Goal: Information Seeking & Learning: Understand process/instructions

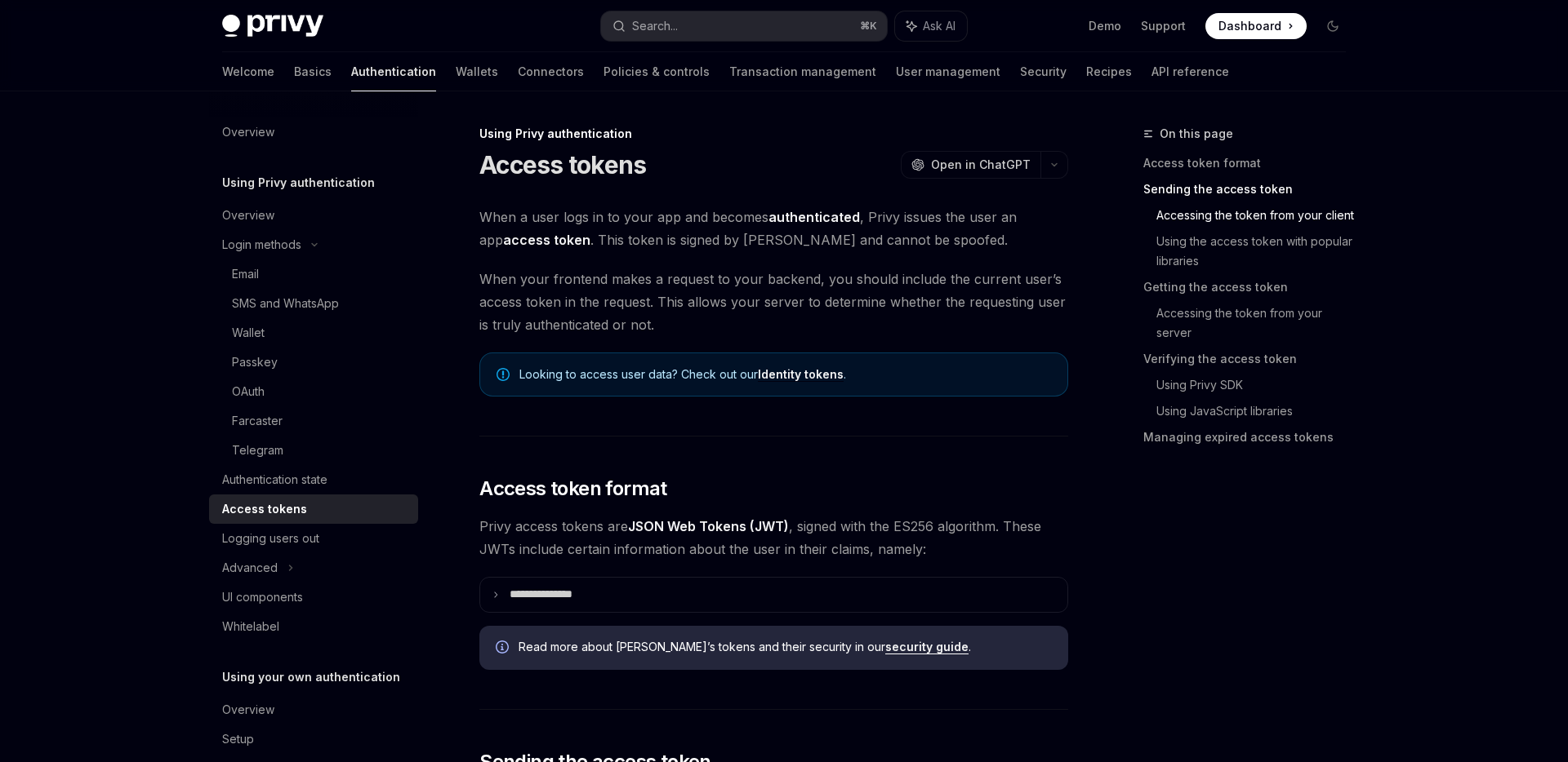
scroll to position [1179, 0]
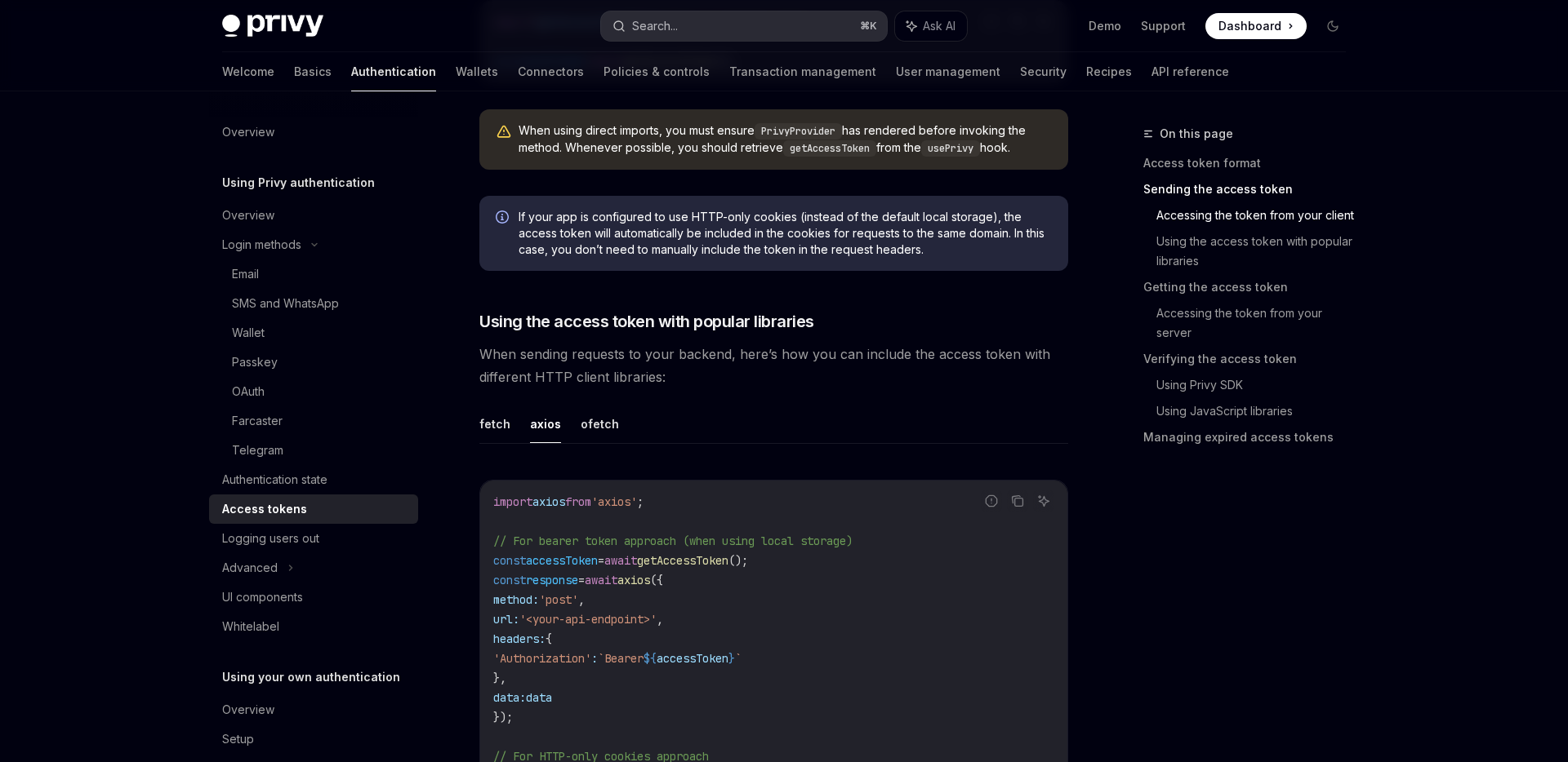
click at [705, 27] on button "Search... ⌘ K" at bounding box center [744, 26] width 286 height 29
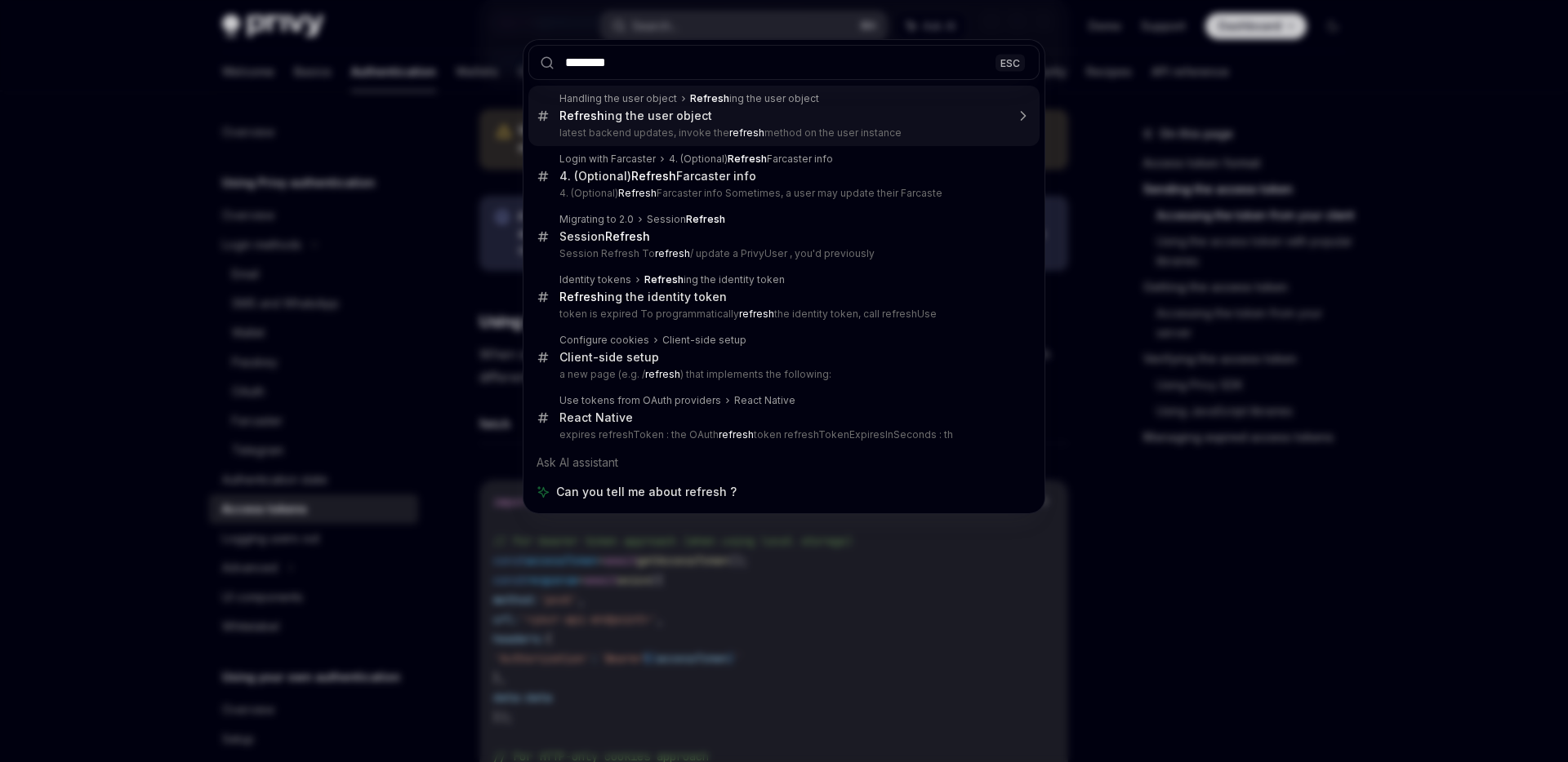
type input "*********"
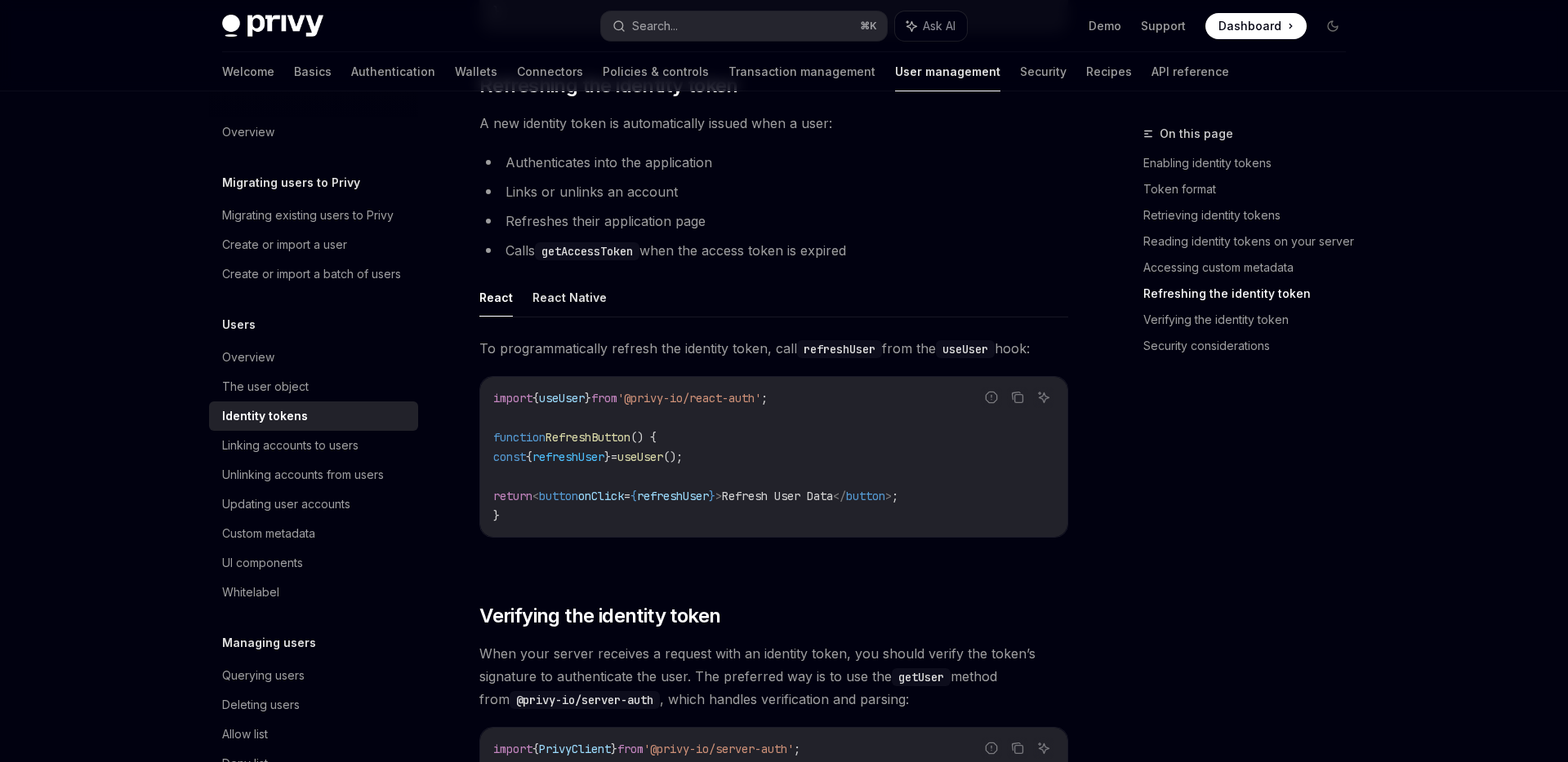
scroll to position [3818, 0]
click at [604, 462] on span "refreshUser" at bounding box center [568, 454] width 72 height 15
click at [733, 452] on code "import { useUser } from '@privy-io/react-auth' ; function RefreshButton () { co…" at bounding box center [774, 455] width 561 height 137
drag, startPoint x: 729, startPoint y: 460, endPoint x: 504, endPoint y: 467, distance: 225.1
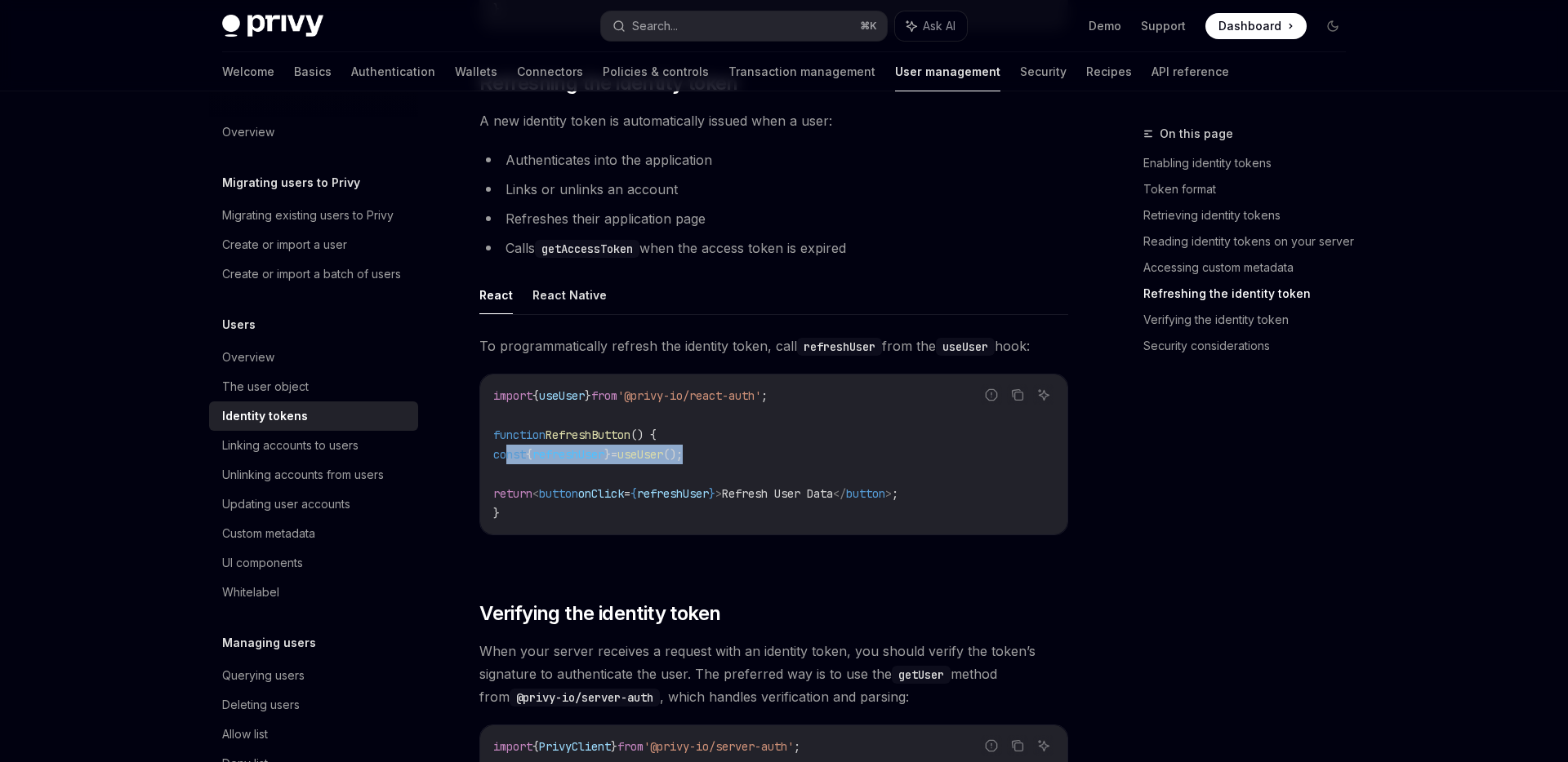
click at [504, 467] on code "import { useUser } from '@privy-io/react-auth' ; function RefreshButton () { co…" at bounding box center [774, 455] width 561 height 137
copy span "const { refreshUser } = useUser ();"
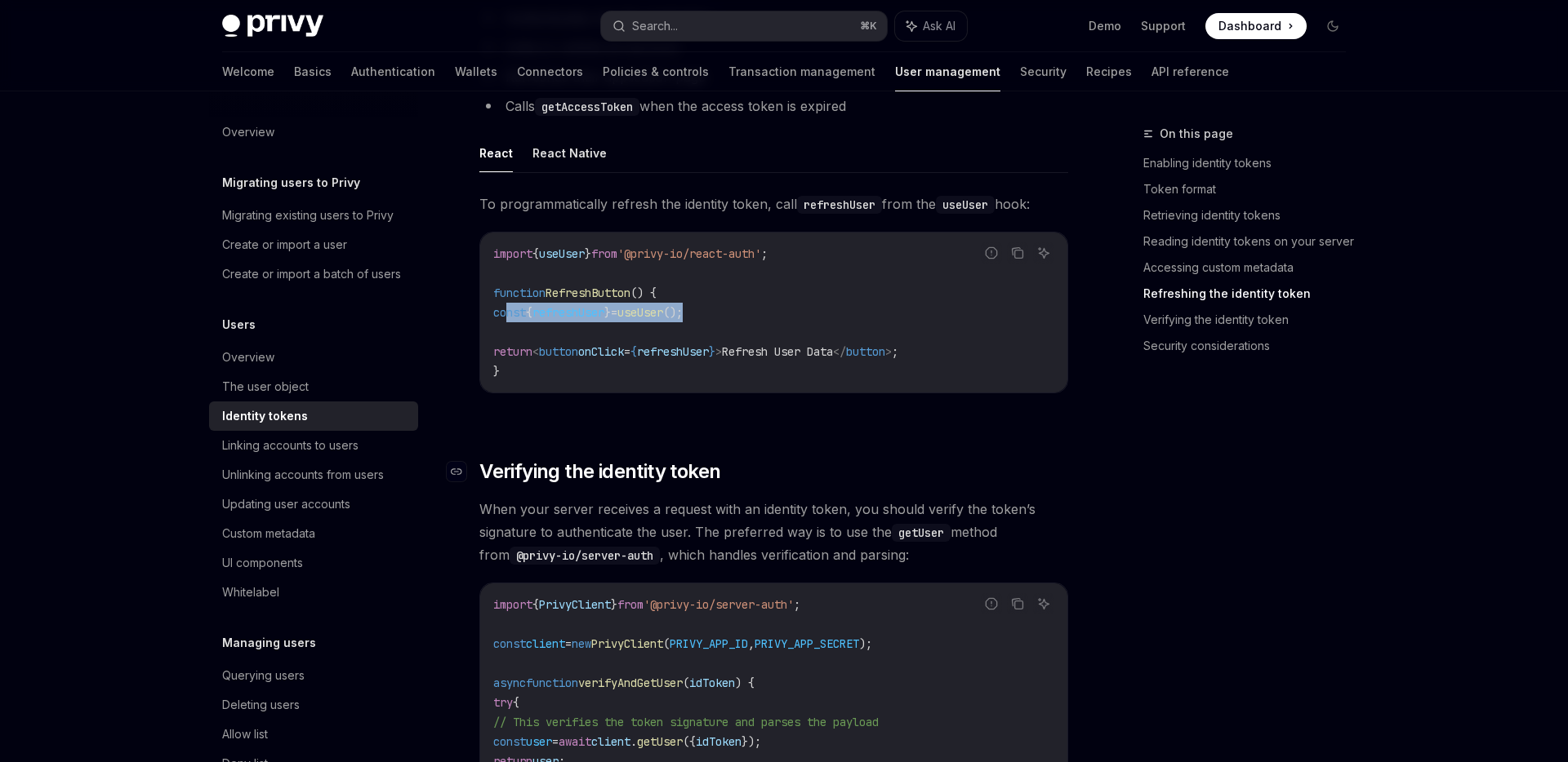
scroll to position [3950, 0]
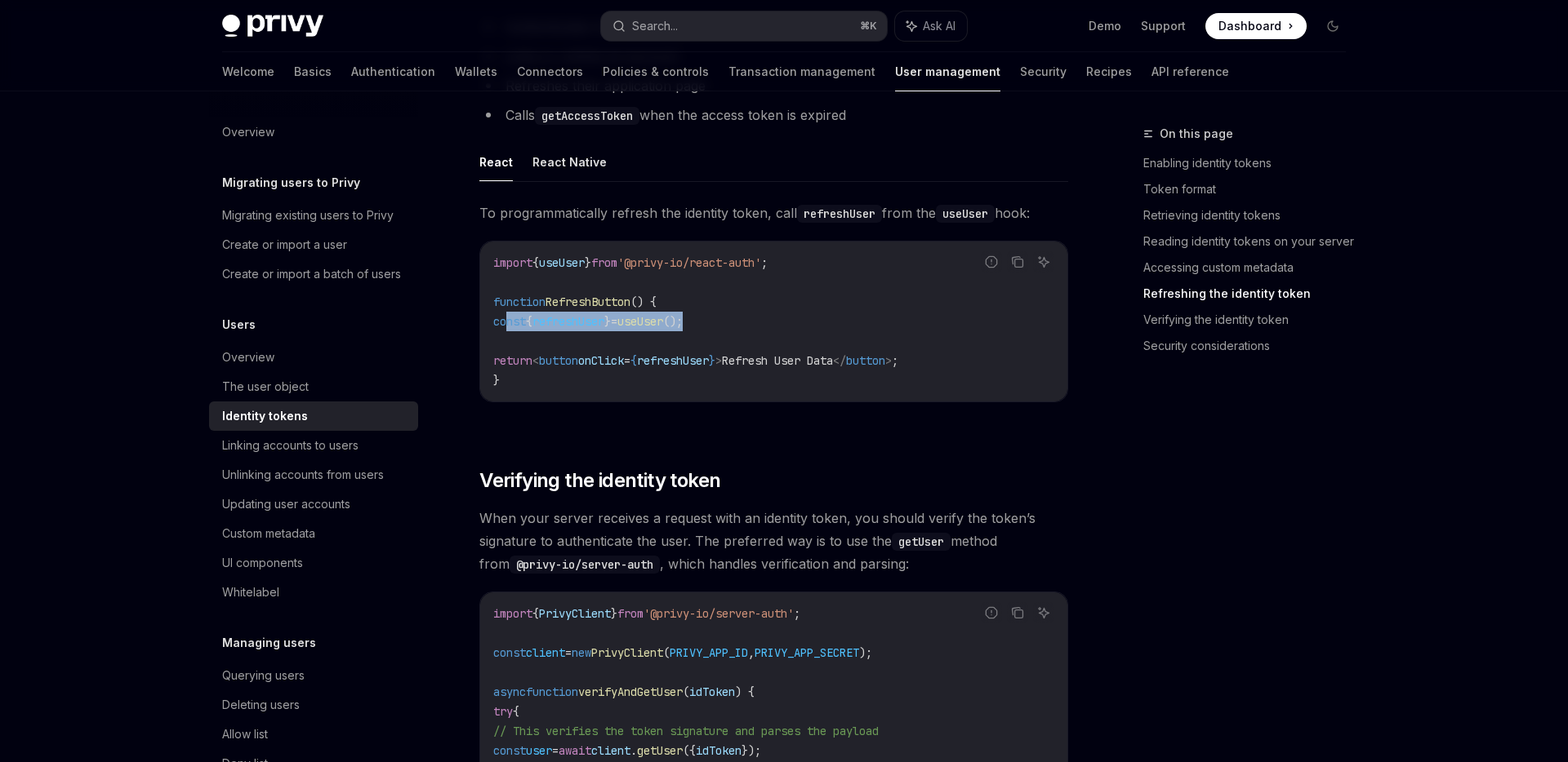
click at [1195, 294] on link "Refreshing the identity token" at bounding box center [1251, 293] width 216 height 26
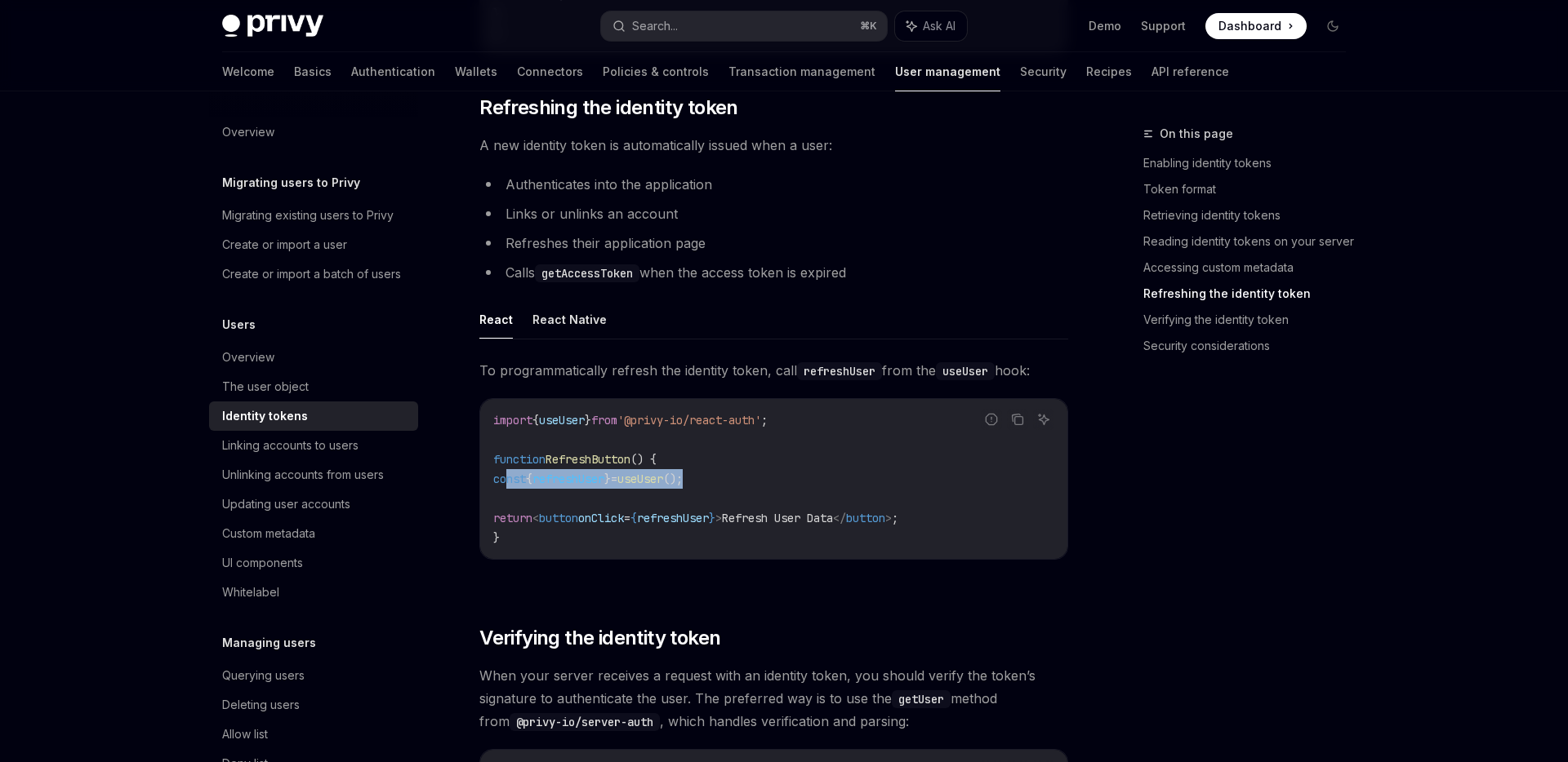
scroll to position [3770, 0]
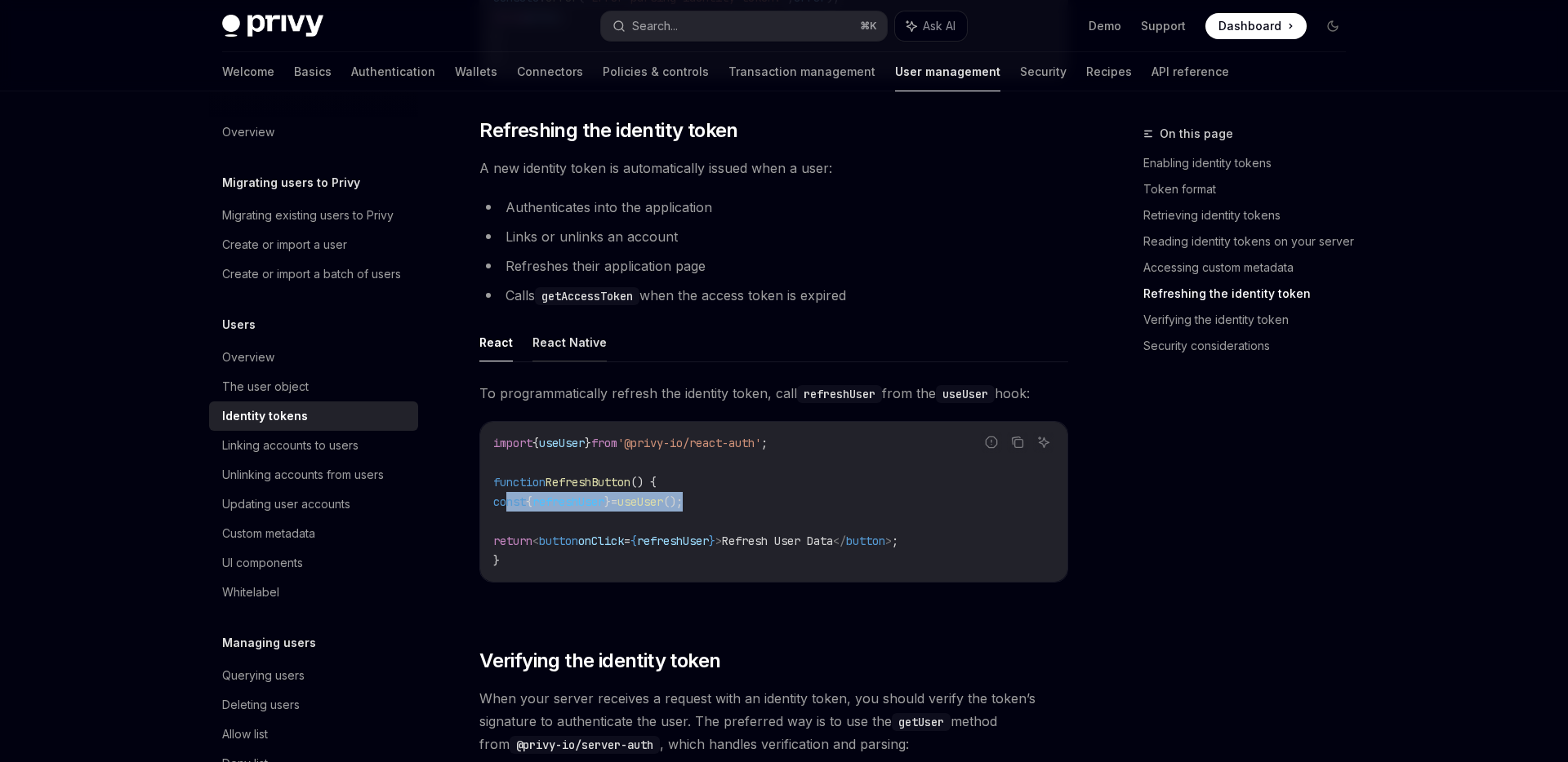
click at [557, 352] on button "React Native" at bounding box center [570, 342] width 75 height 38
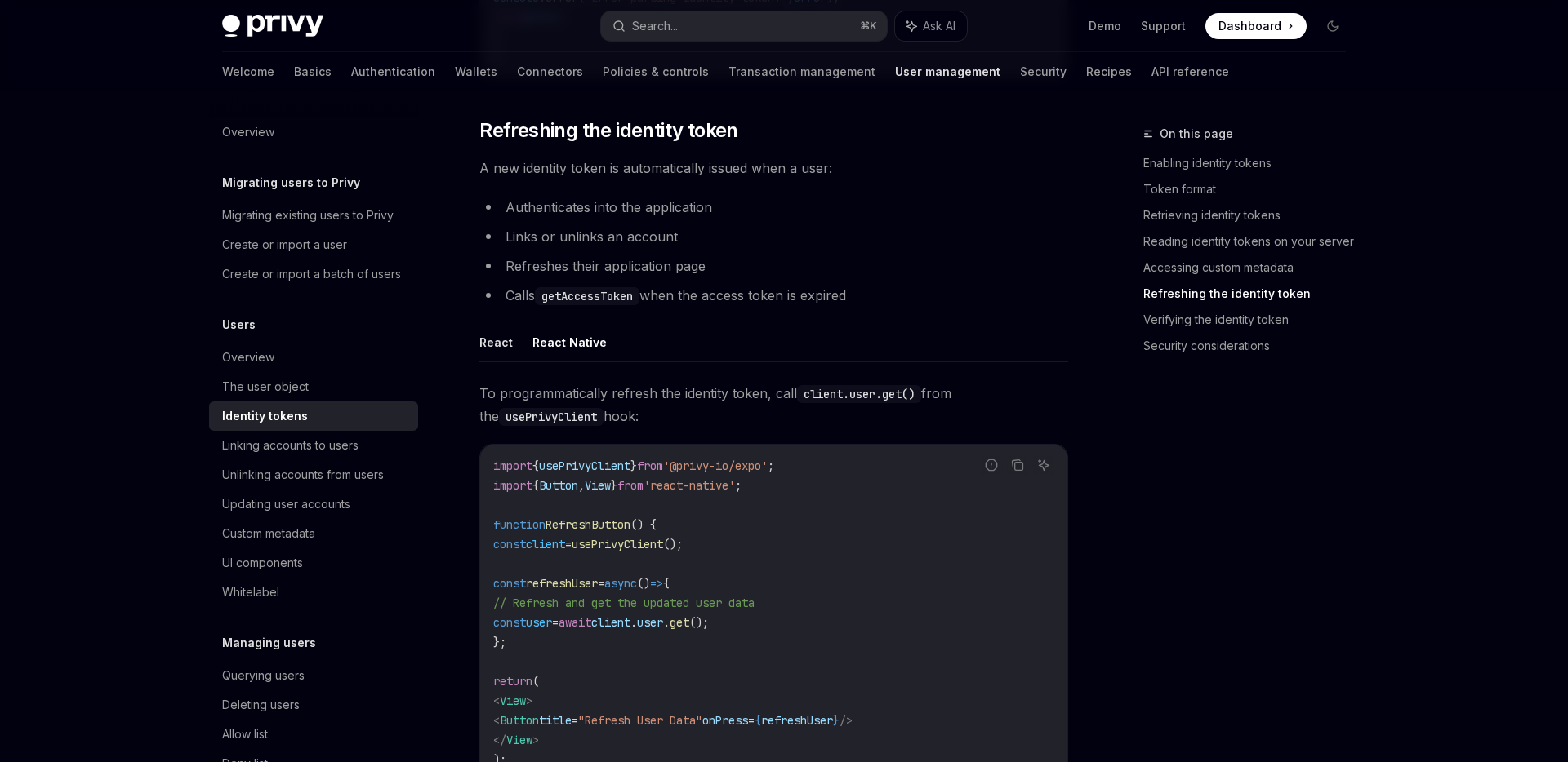
click at [508, 339] on button "React" at bounding box center [497, 342] width 33 height 38
type textarea "*"
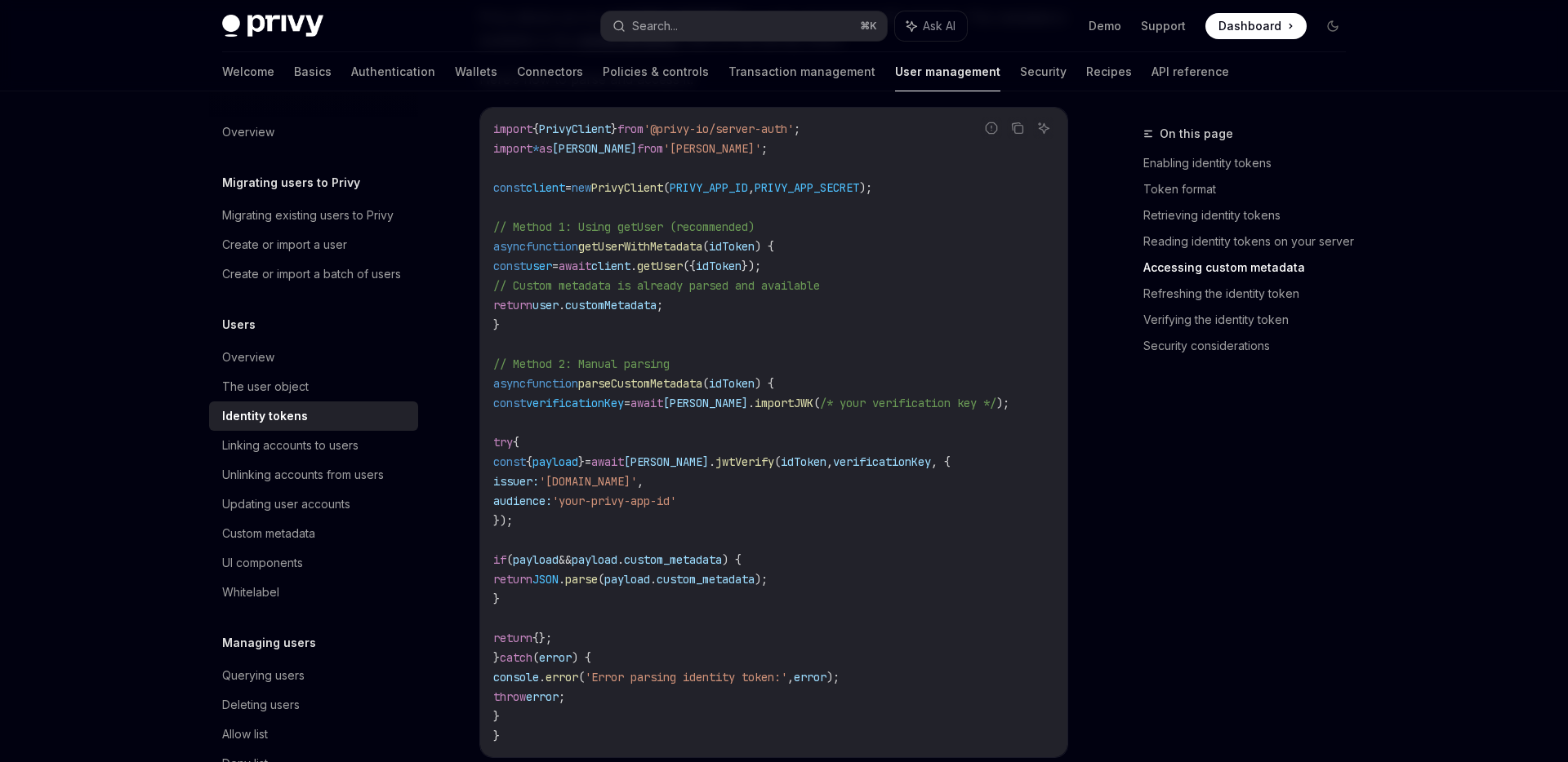
scroll to position [3091, 0]
click at [713, 39] on button "Search... ⌘ K" at bounding box center [744, 26] width 286 height 29
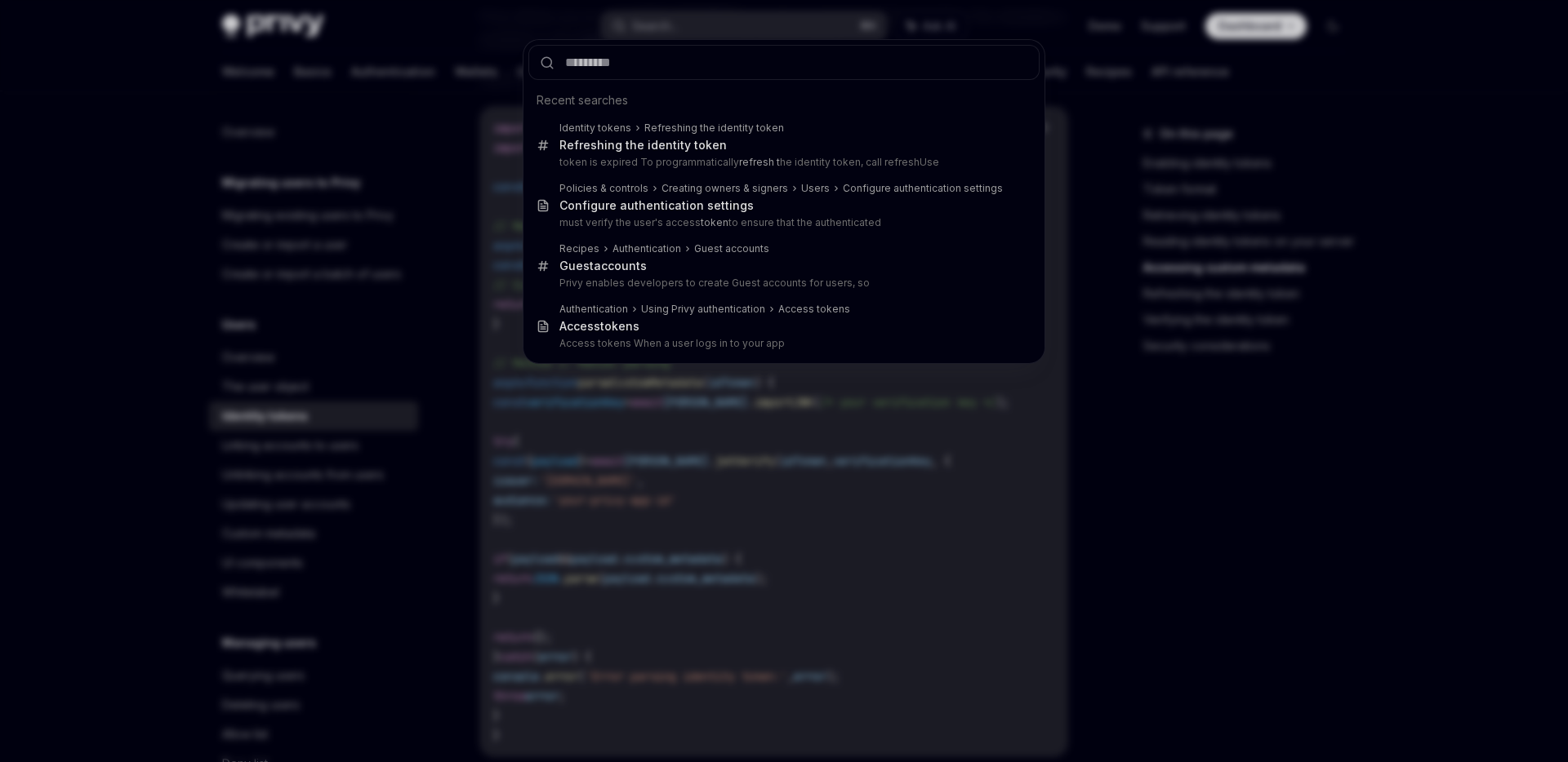
click at [721, 24] on div "Recent searches Identity tokens Refreshing the identity token Refreshing the id…" at bounding box center [784, 381] width 1568 height 762
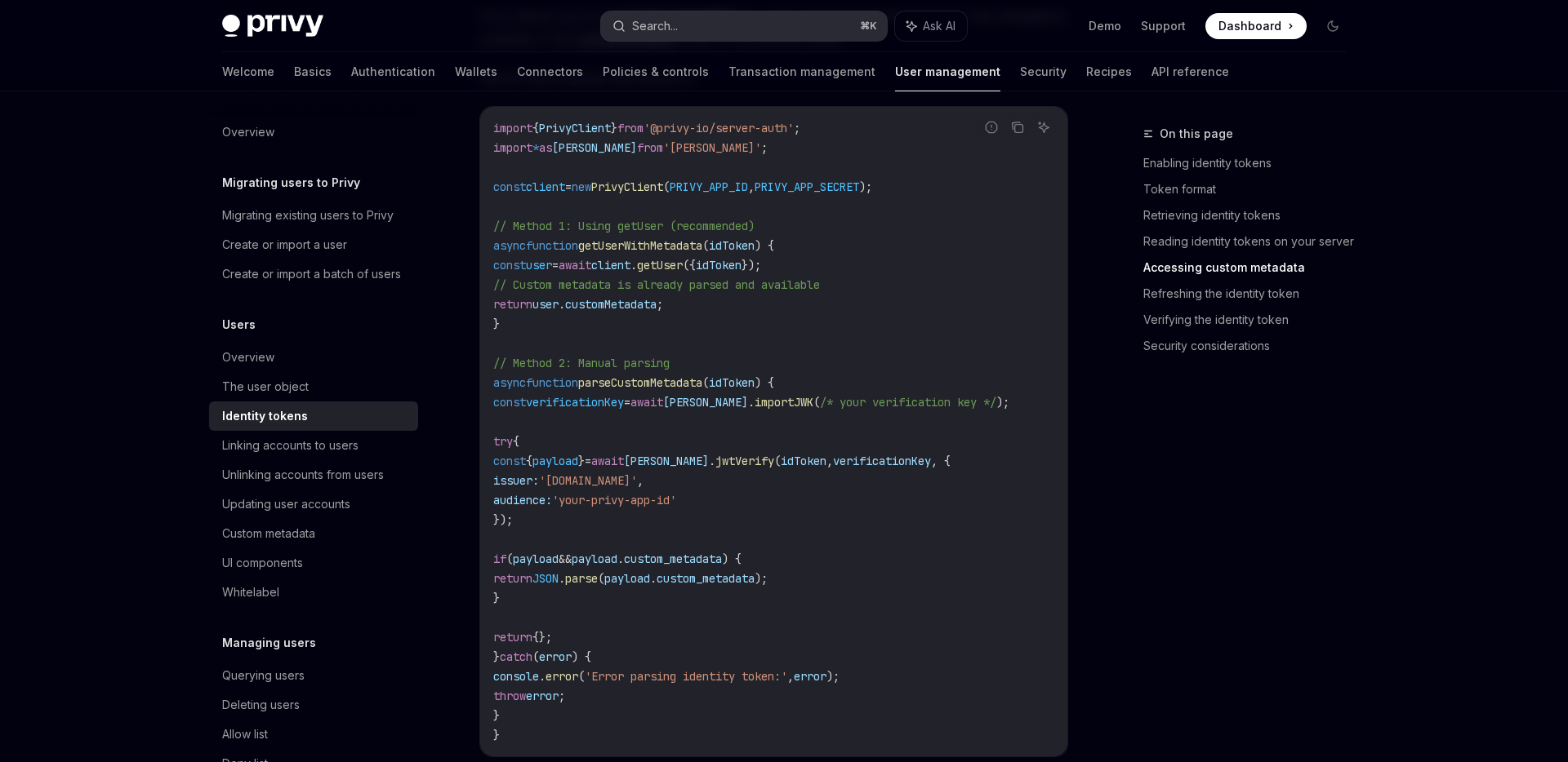
click at [679, 36] on button "Search... ⌘ K" at bounding box center [744, 26] width 286 height 29
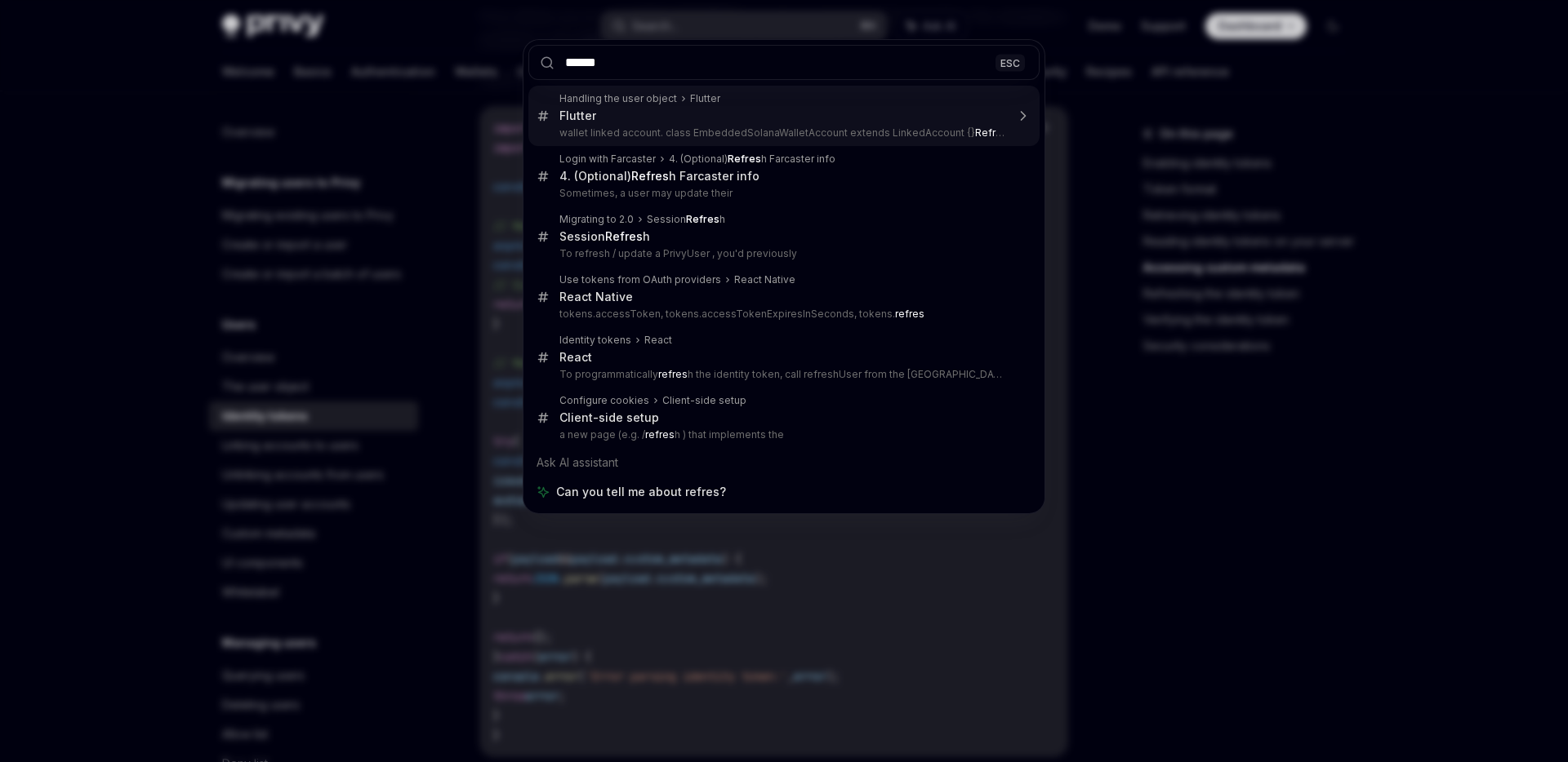
type input "*******"
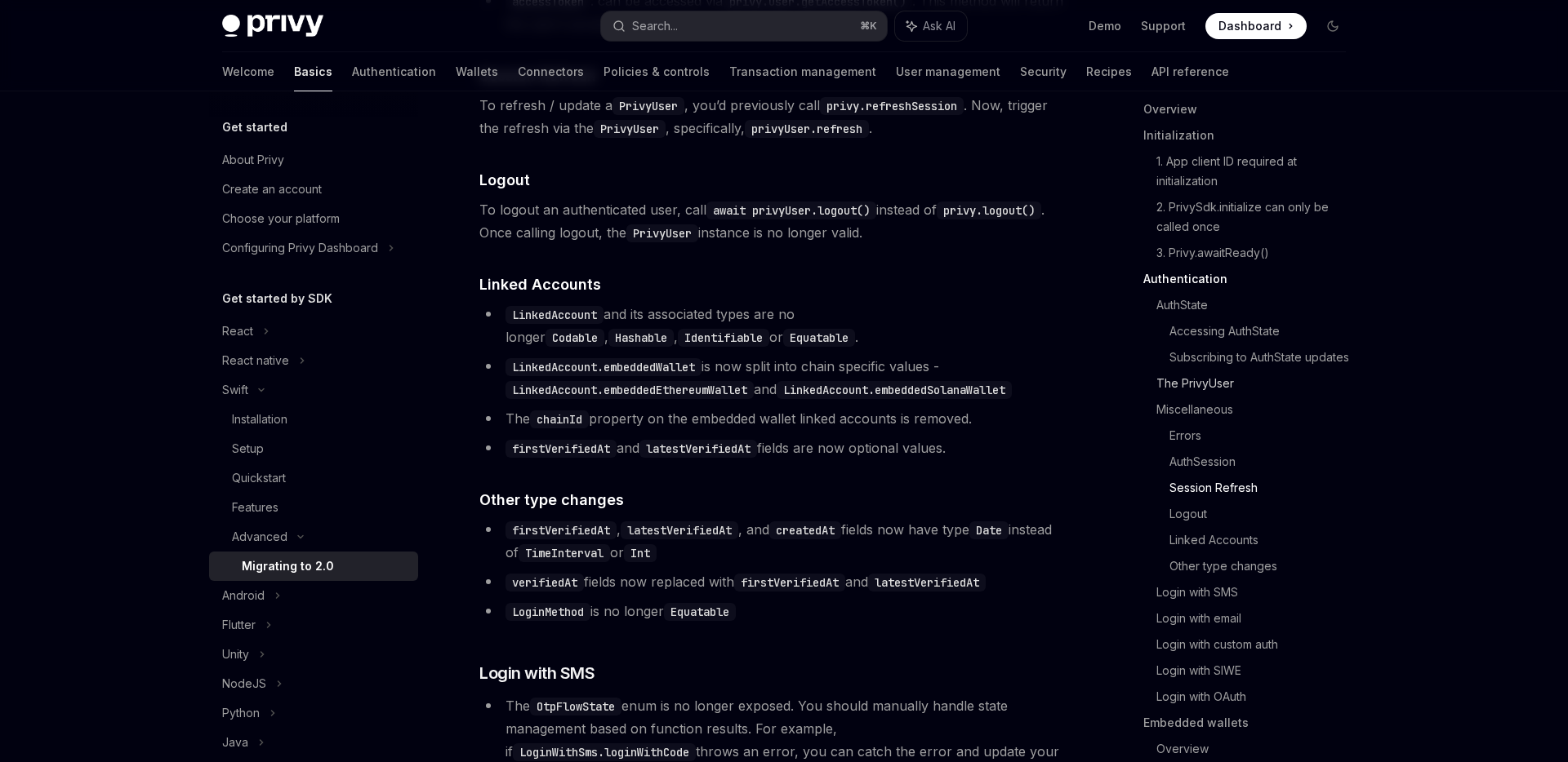
scroll to position [77, 0]
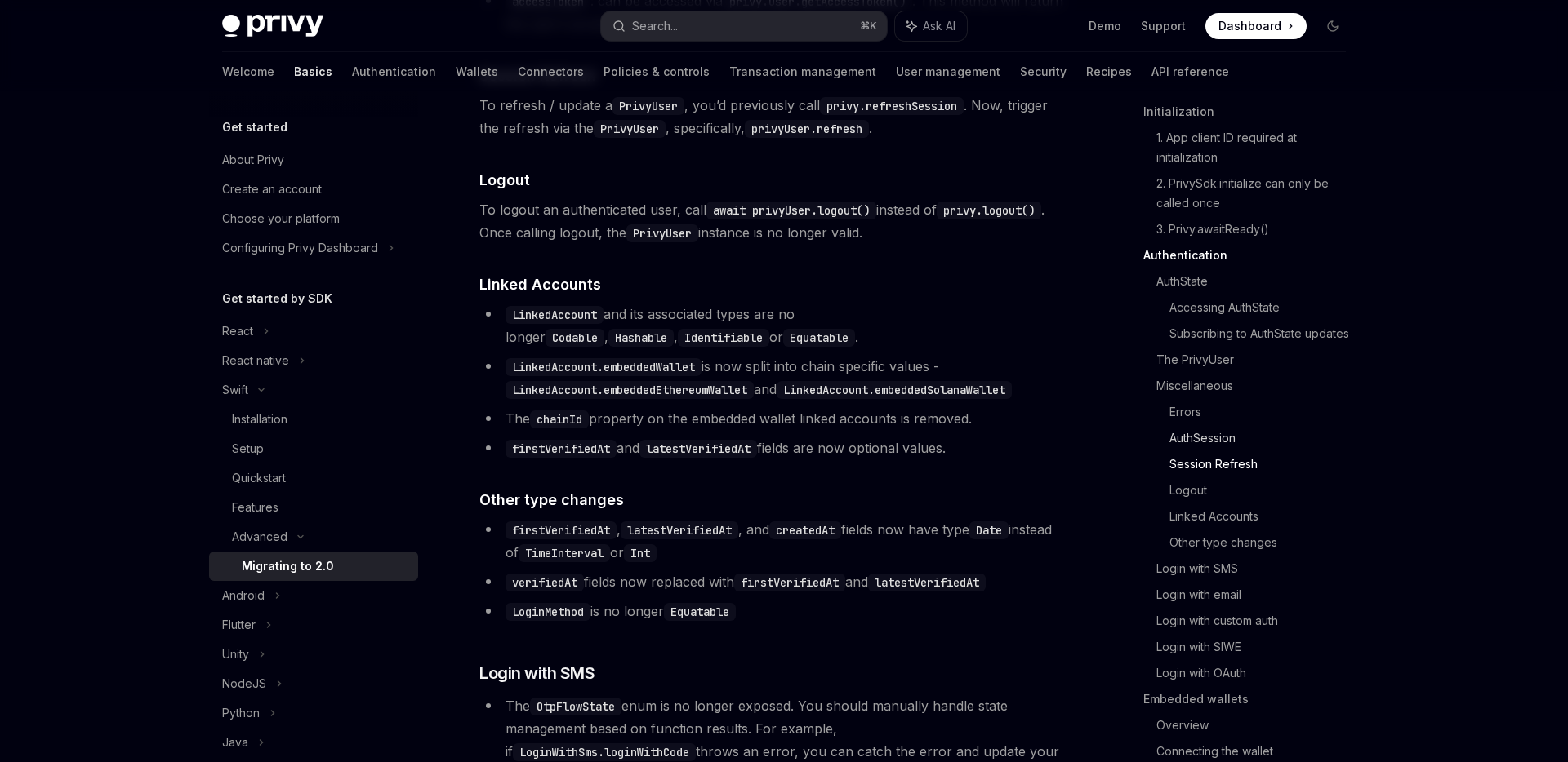
click at [1229, 439] on link "AuthSession" at bounding box center [1264, 438] width 189 height 26
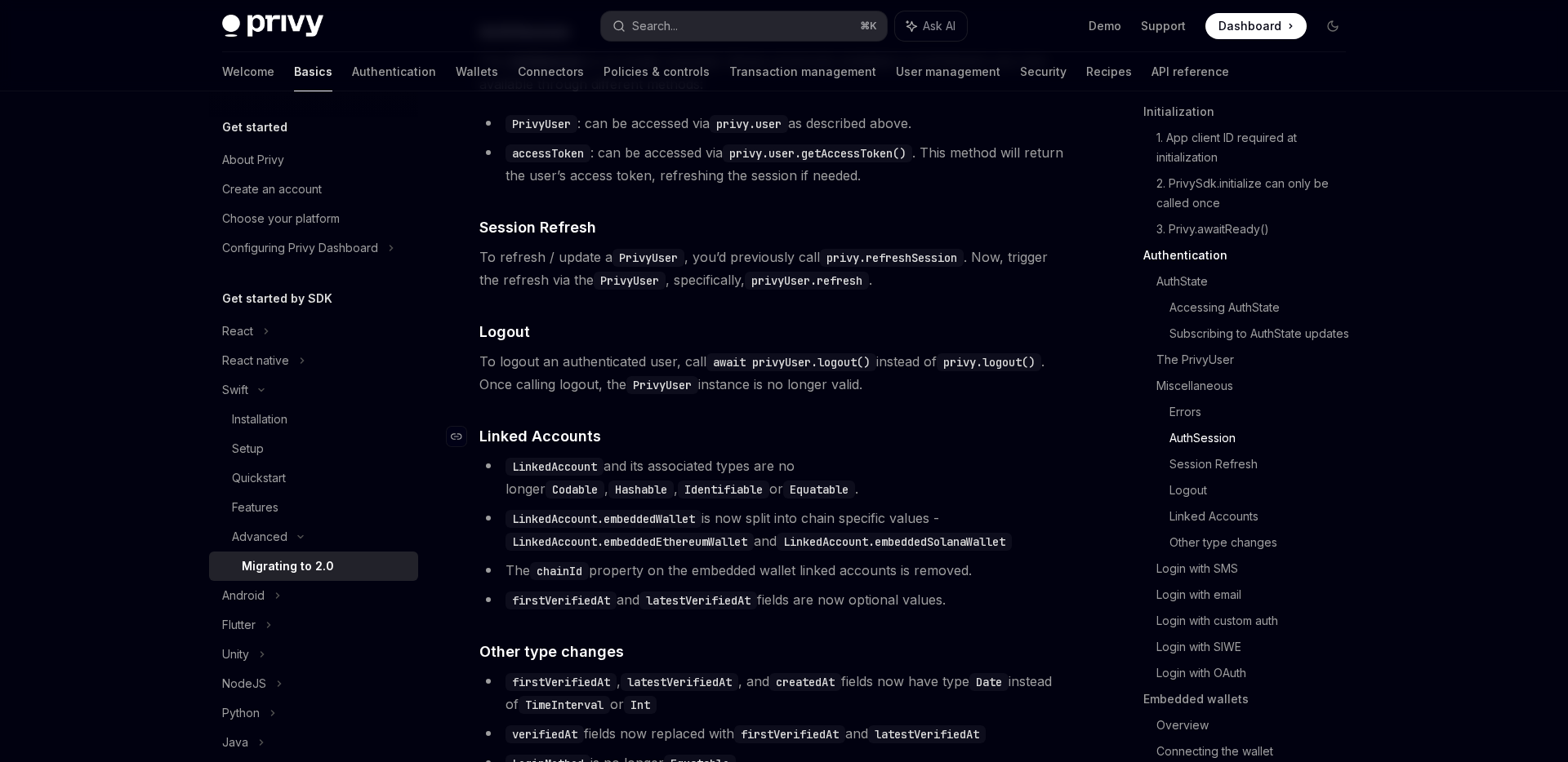
scroll to position [3059, 0]
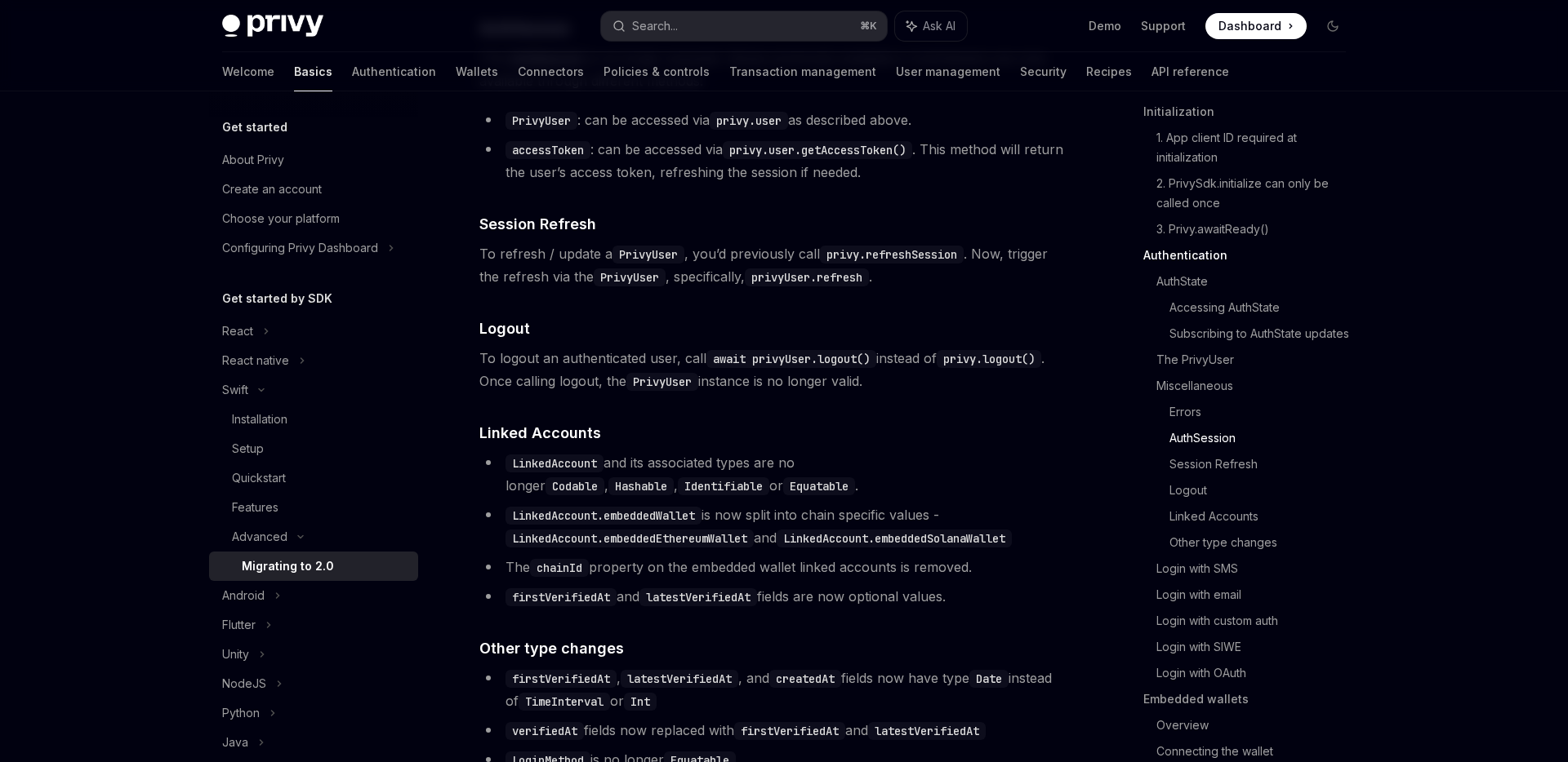
click at [889, 264] on code "privy.refreshSession" at bounding box center [892, 255] width 143 height 18
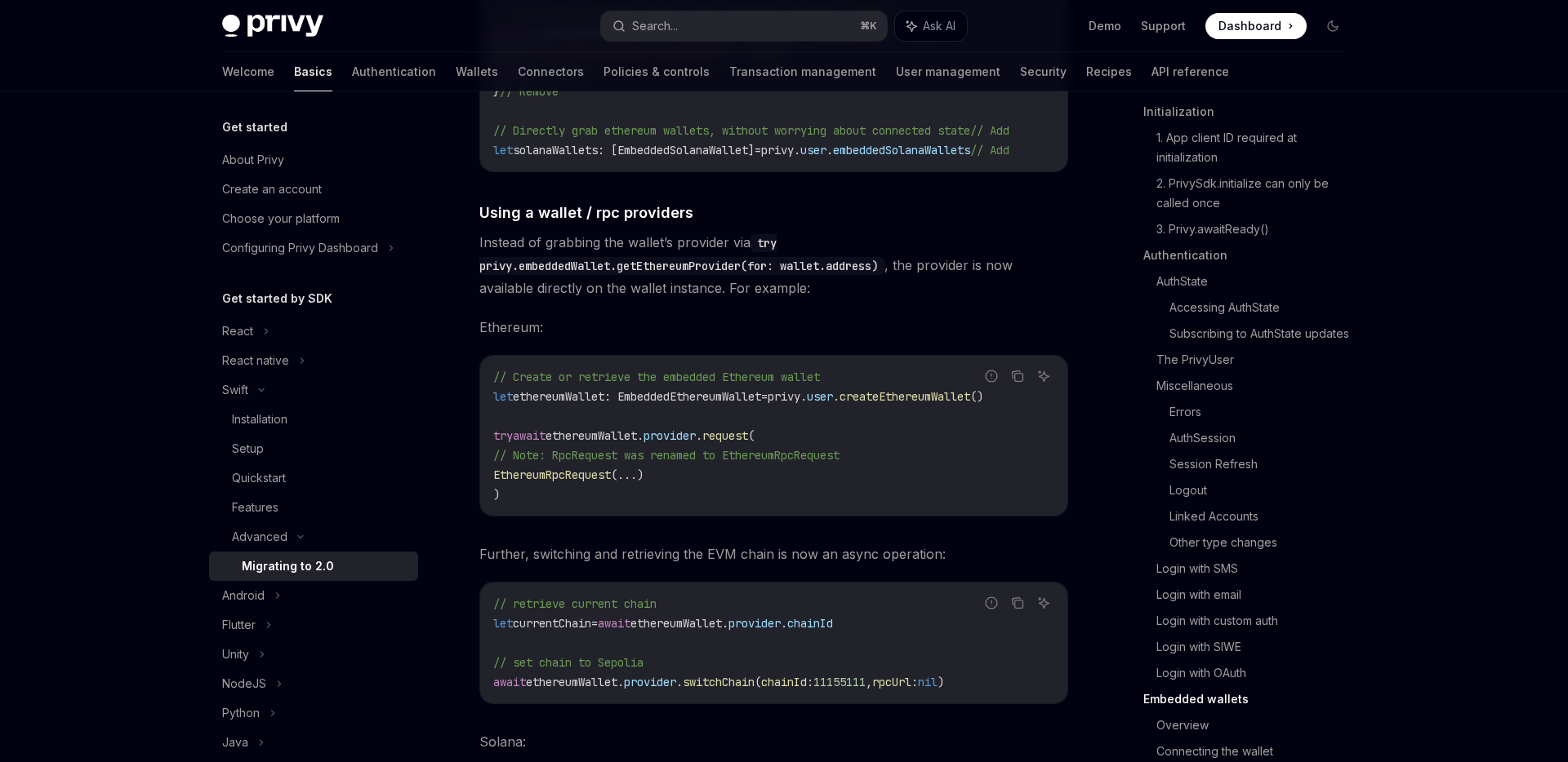
scroll to position [6603, 0]
click at [261, 396] on div "Swift" at bounding box center [313, 390] width 209 height 29
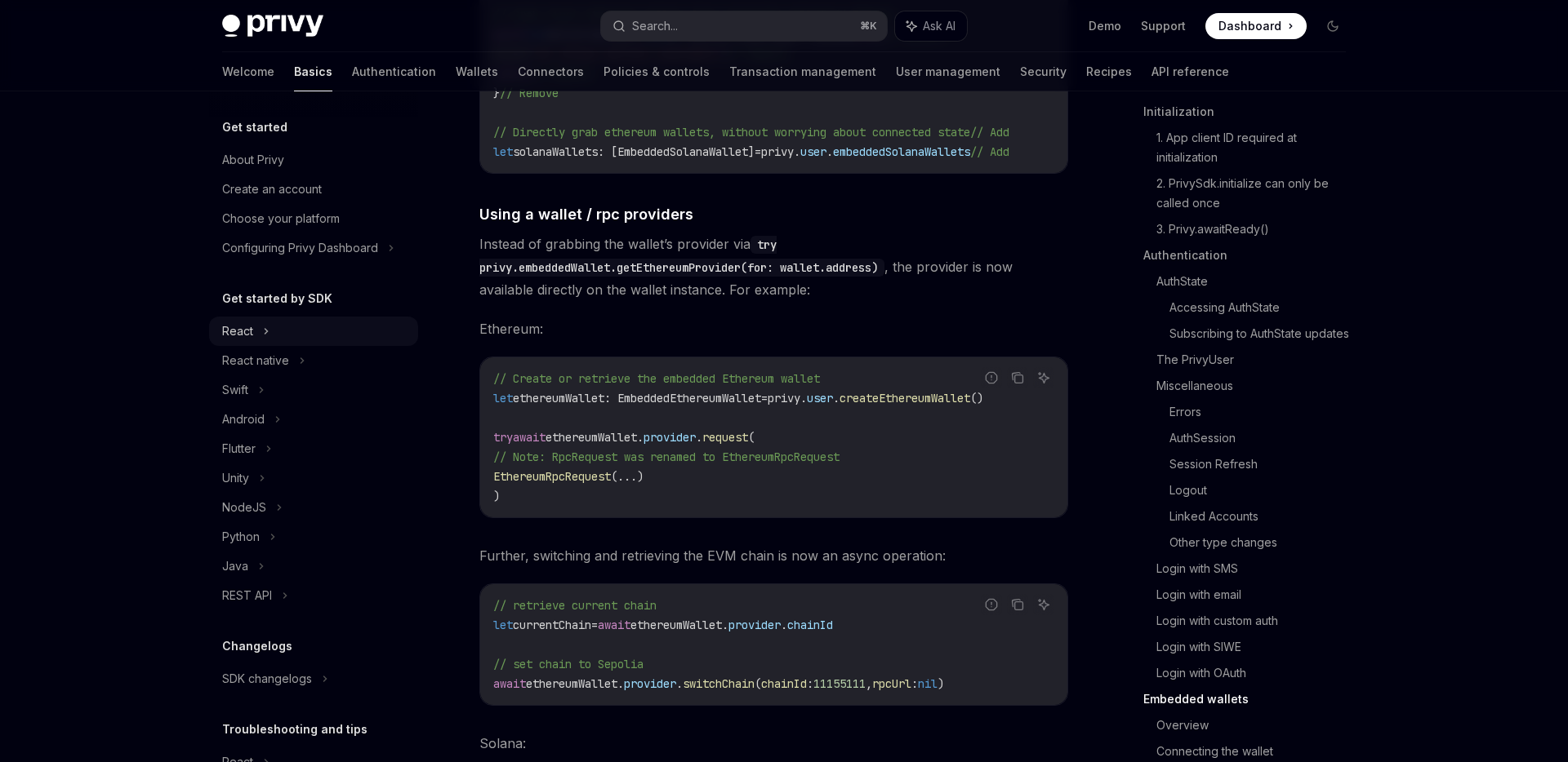
click at [271, 336] on div "React" at bounding box center [313, 331] width 209 height 29
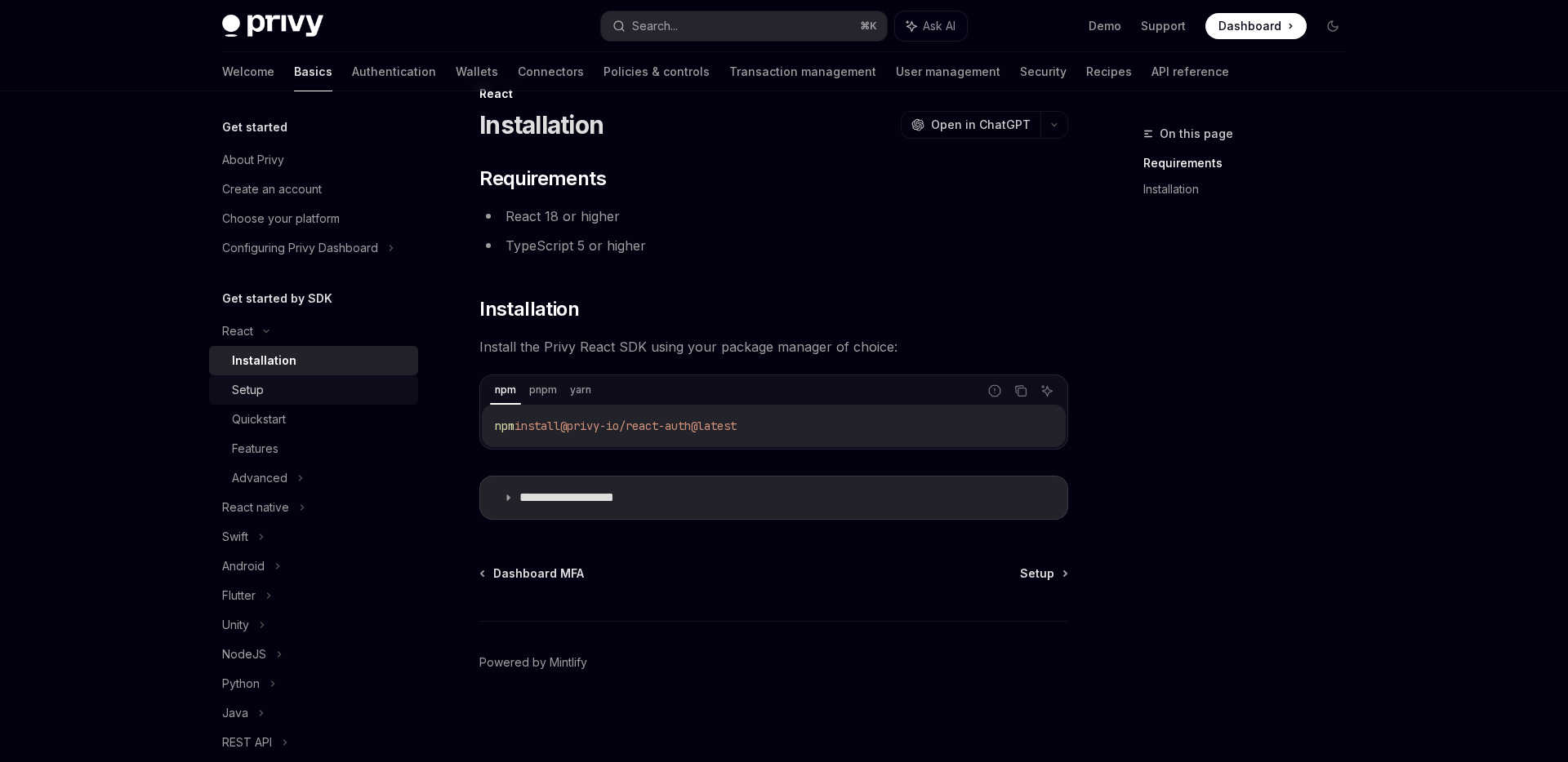
click at [289, 400] on link "Setup" at bounding box center [313, 390] width 209 height 29
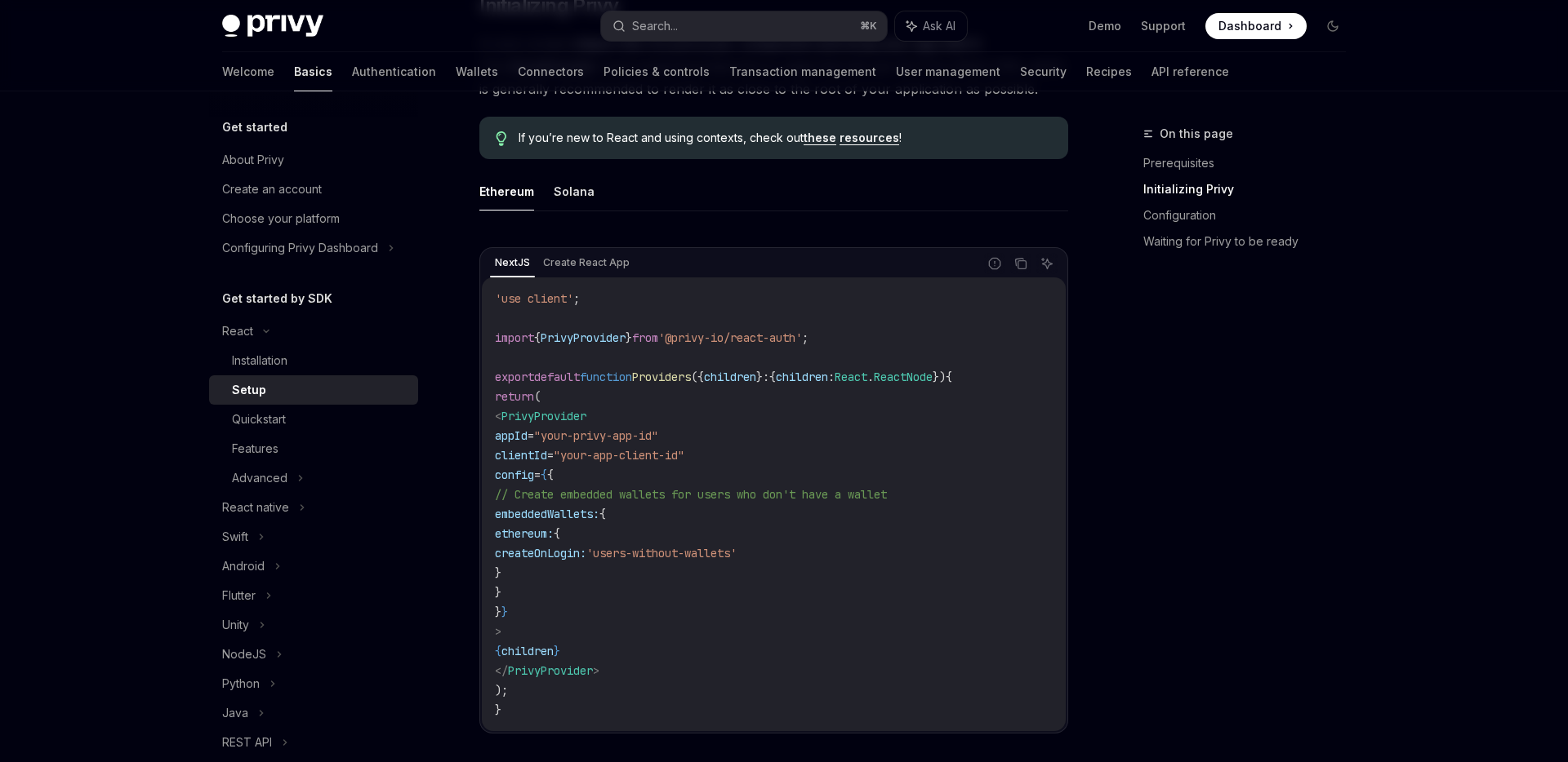
scroll to position [405, 0]
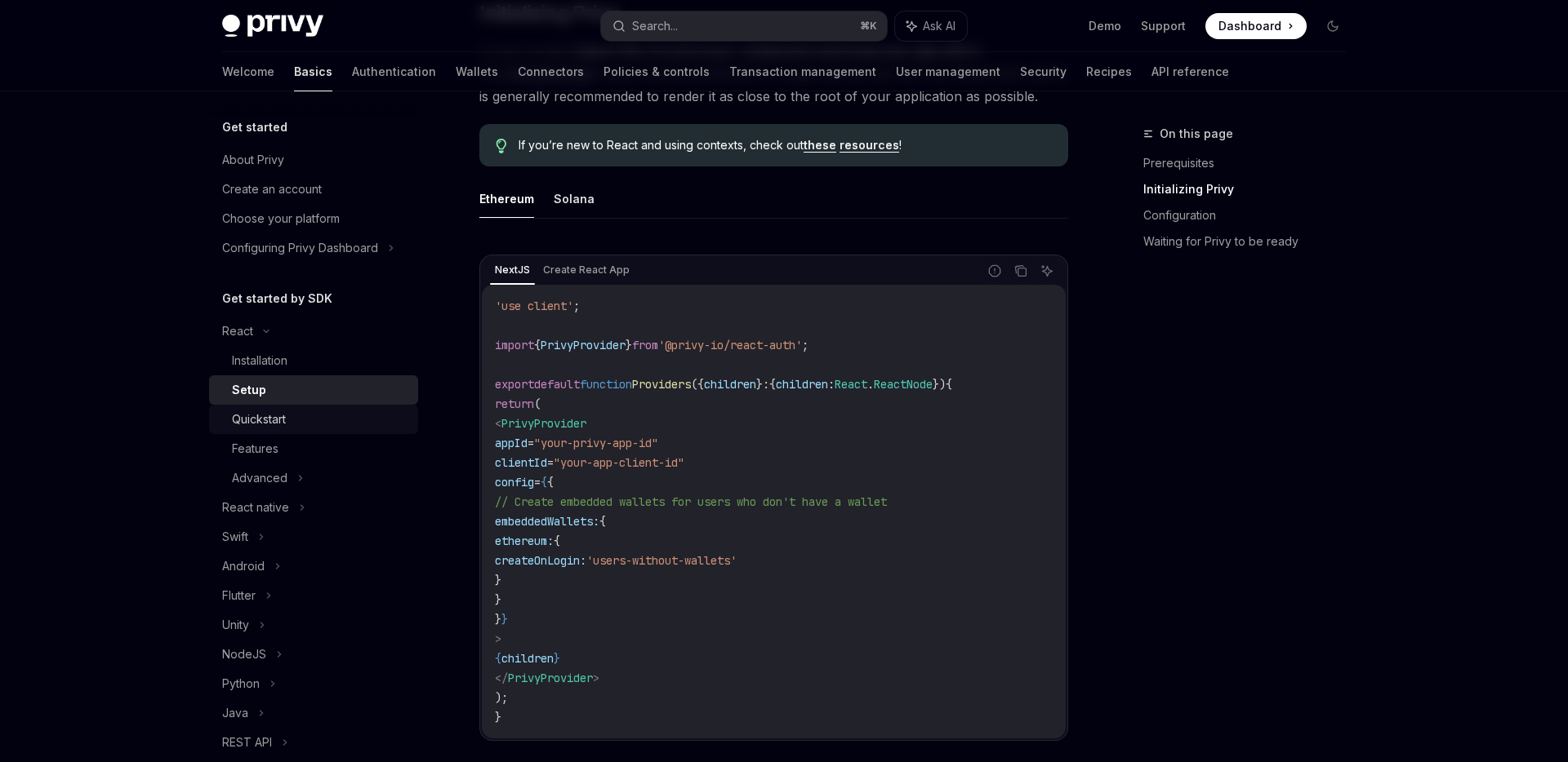
click at [295, 414] on div "Quickstart" at bounding box center [320, 420] width 177 height 20
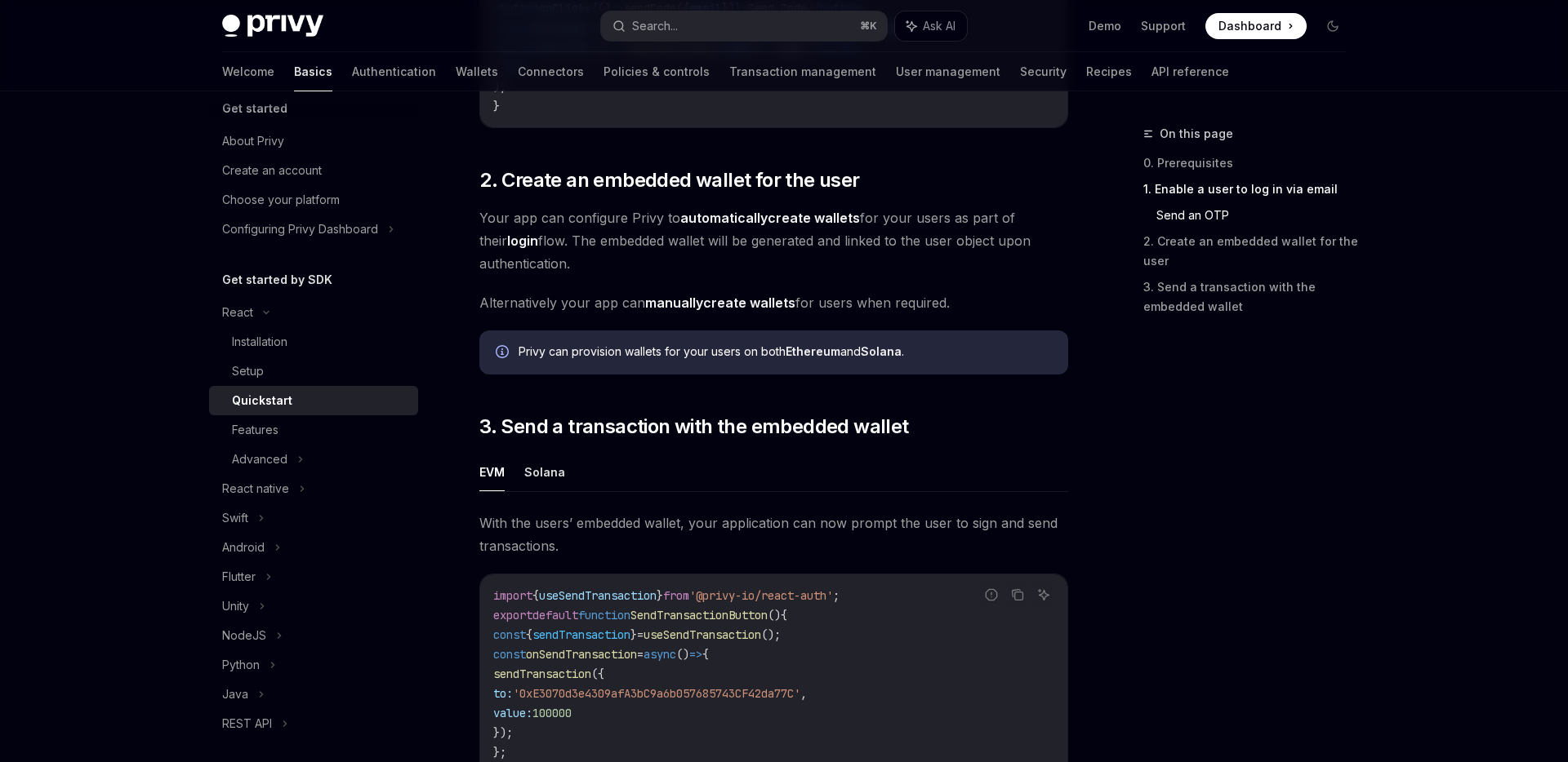
scroll to position [1111, 0]
click at [309, 417] on link "Features" at bounding box center [313, 431] width 209 height 29
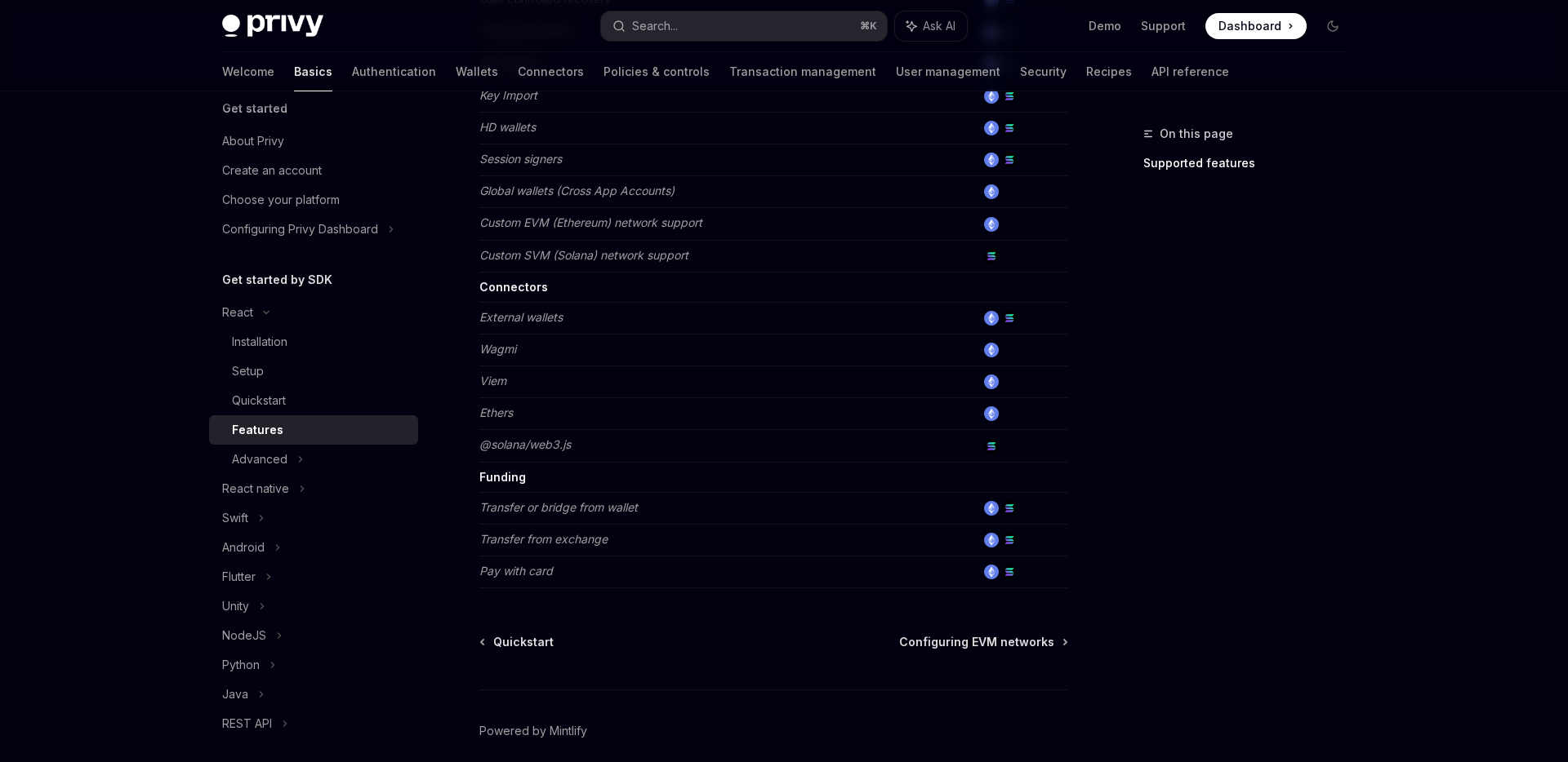
scroll to position [943, 0]
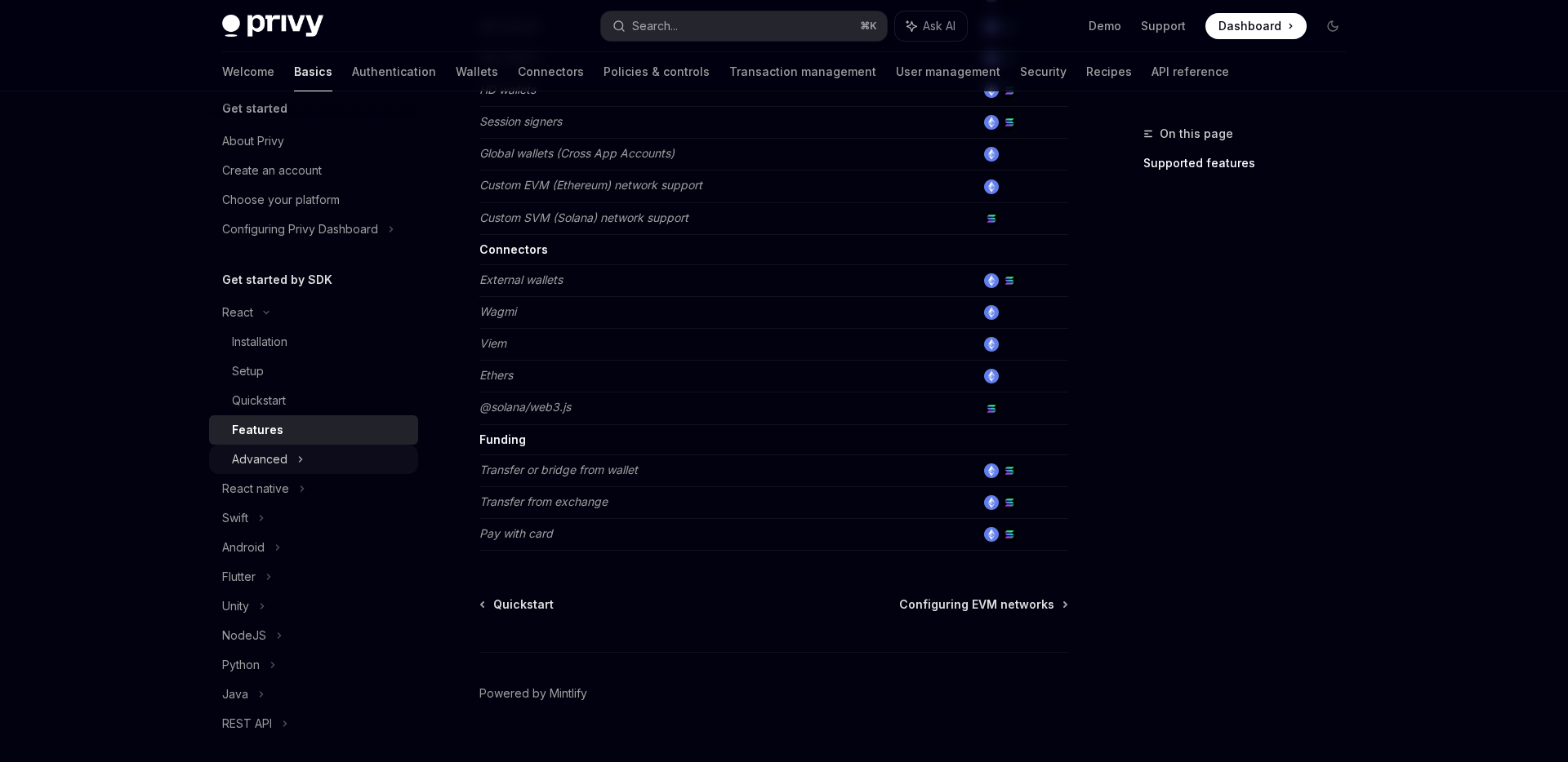
click at [290, 451] on div "Advanced" at bounding box center [313, 460] width 209 height 29
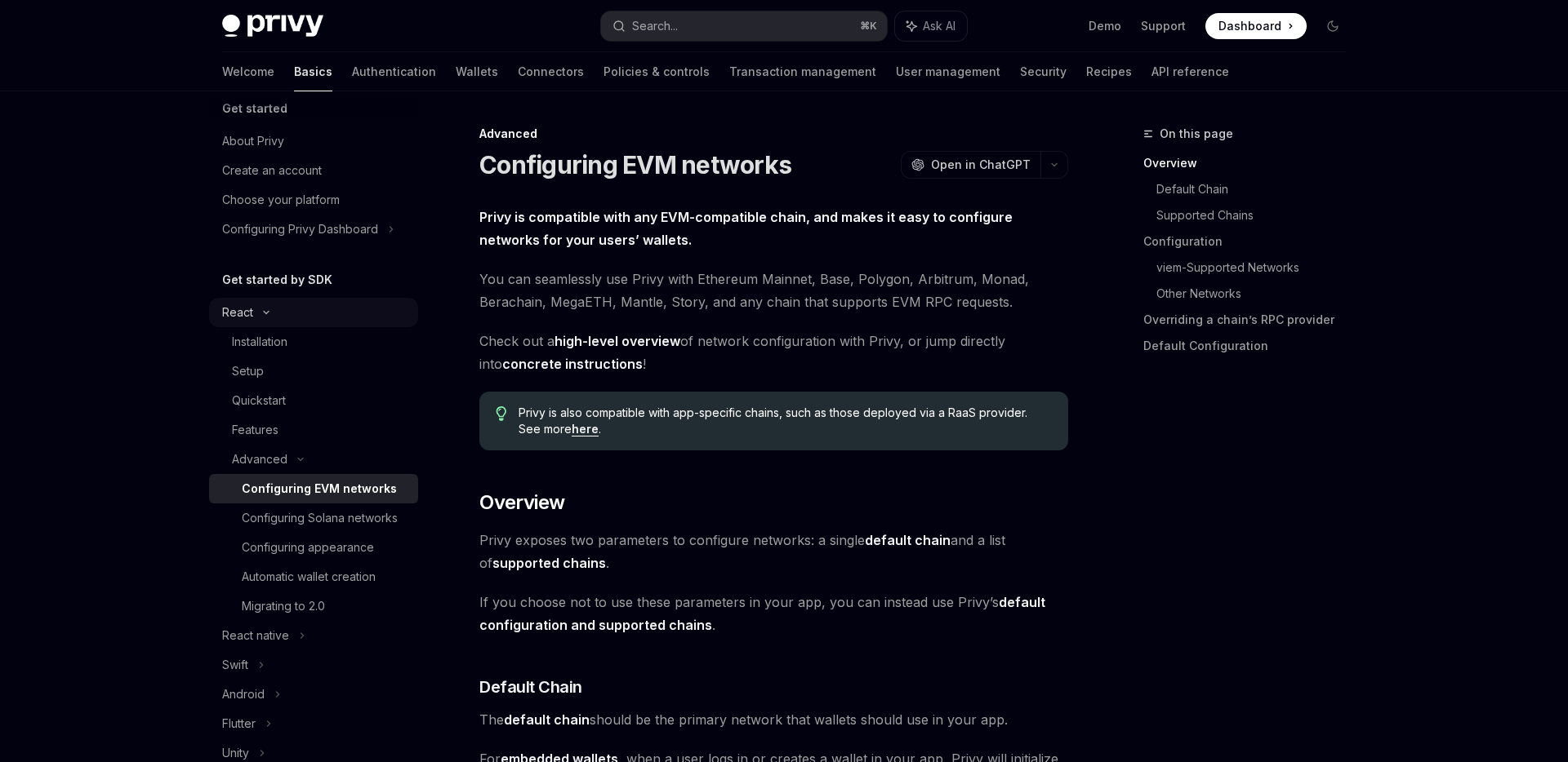
click at [265, 315] on icon at bounding box center [266, 312] width 20 height 7
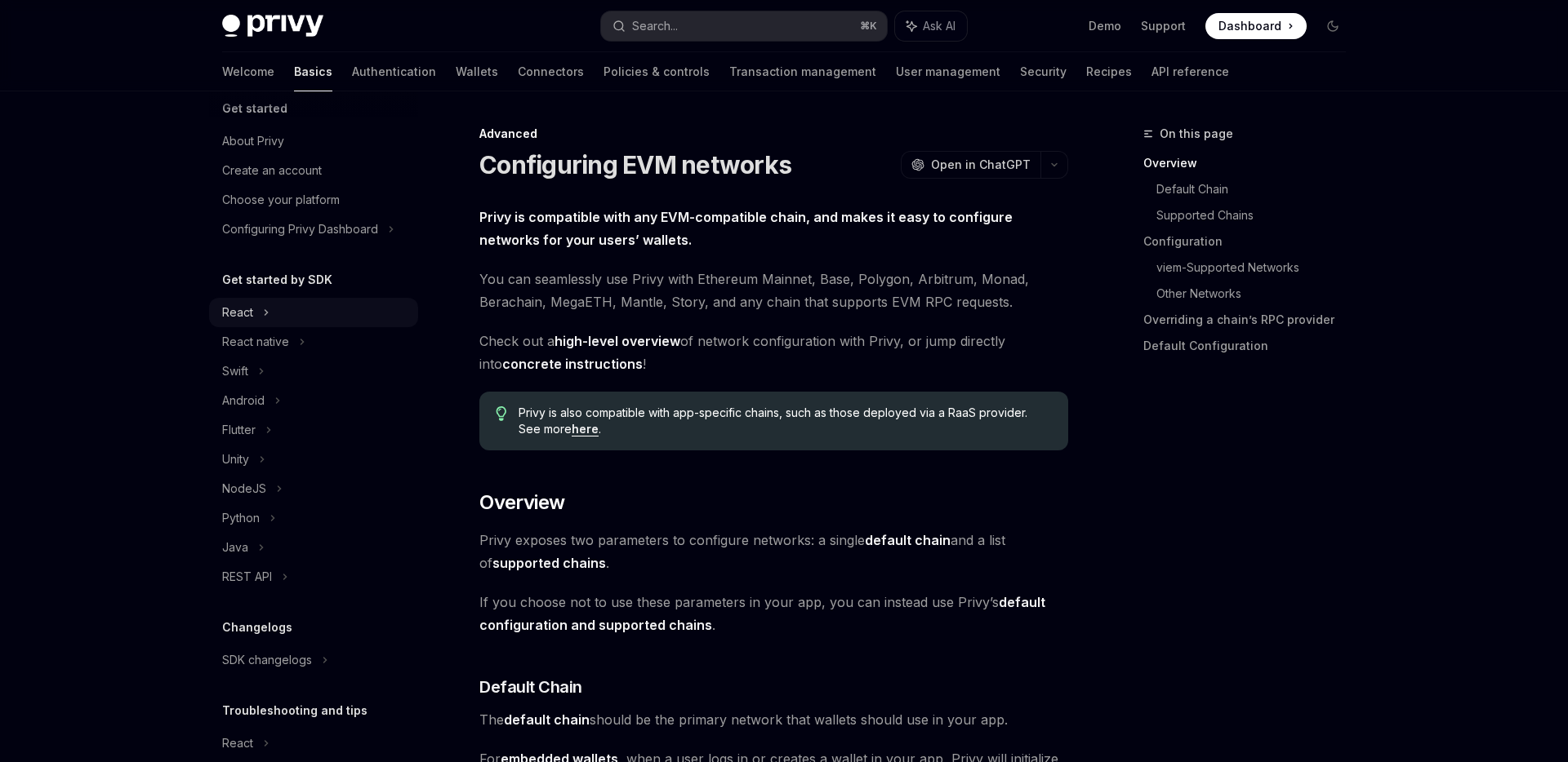
click at [275, 312] on div "React" at bounding box center [313, 313] width 209 height 29
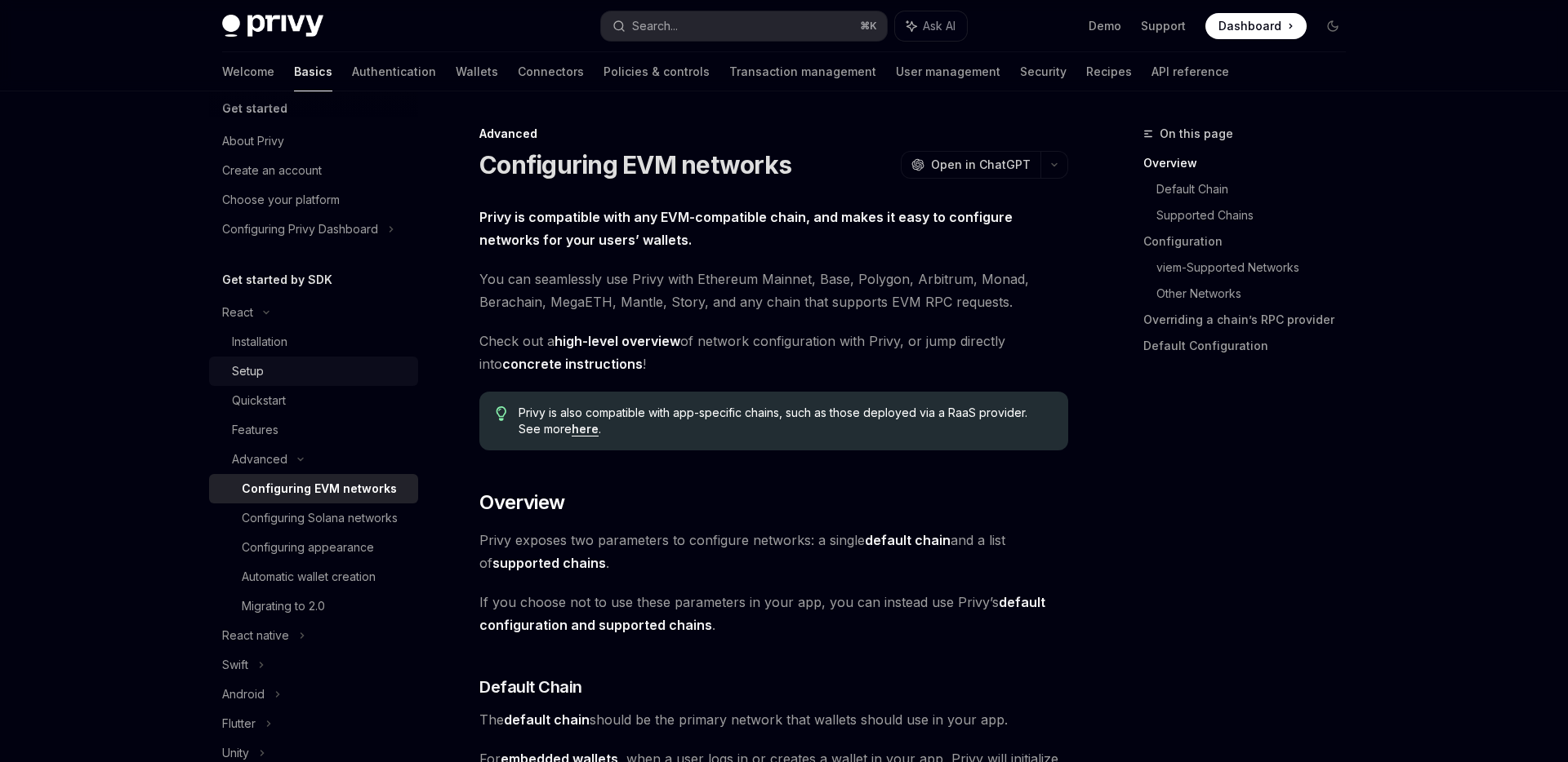
click at [279, 371] on div "Setup" at bounding box center [320, 372] width 177 height 20
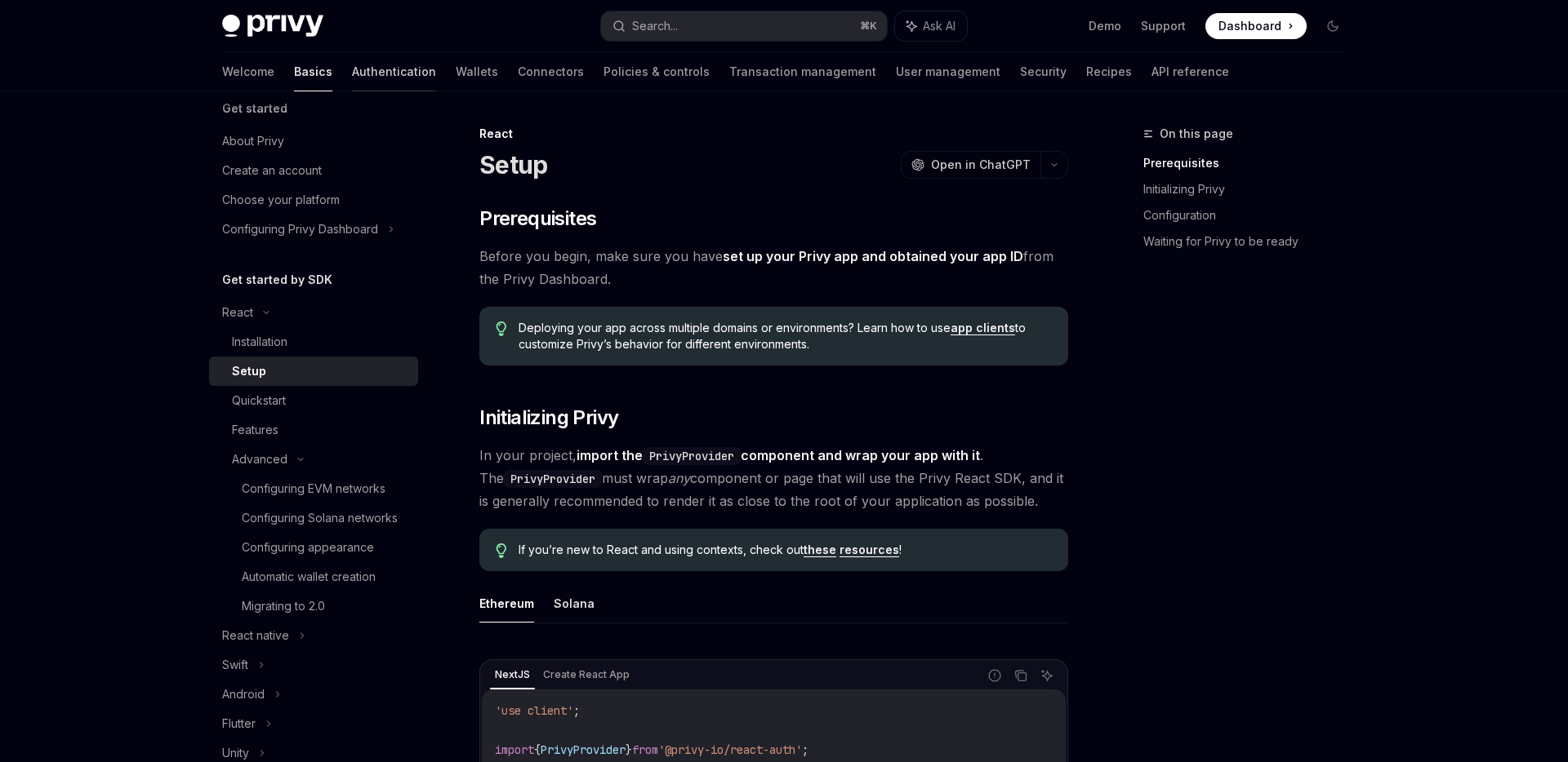
click at [352, 64] on link "Authentication" at bounding box center [394, 72] width 84 height 39
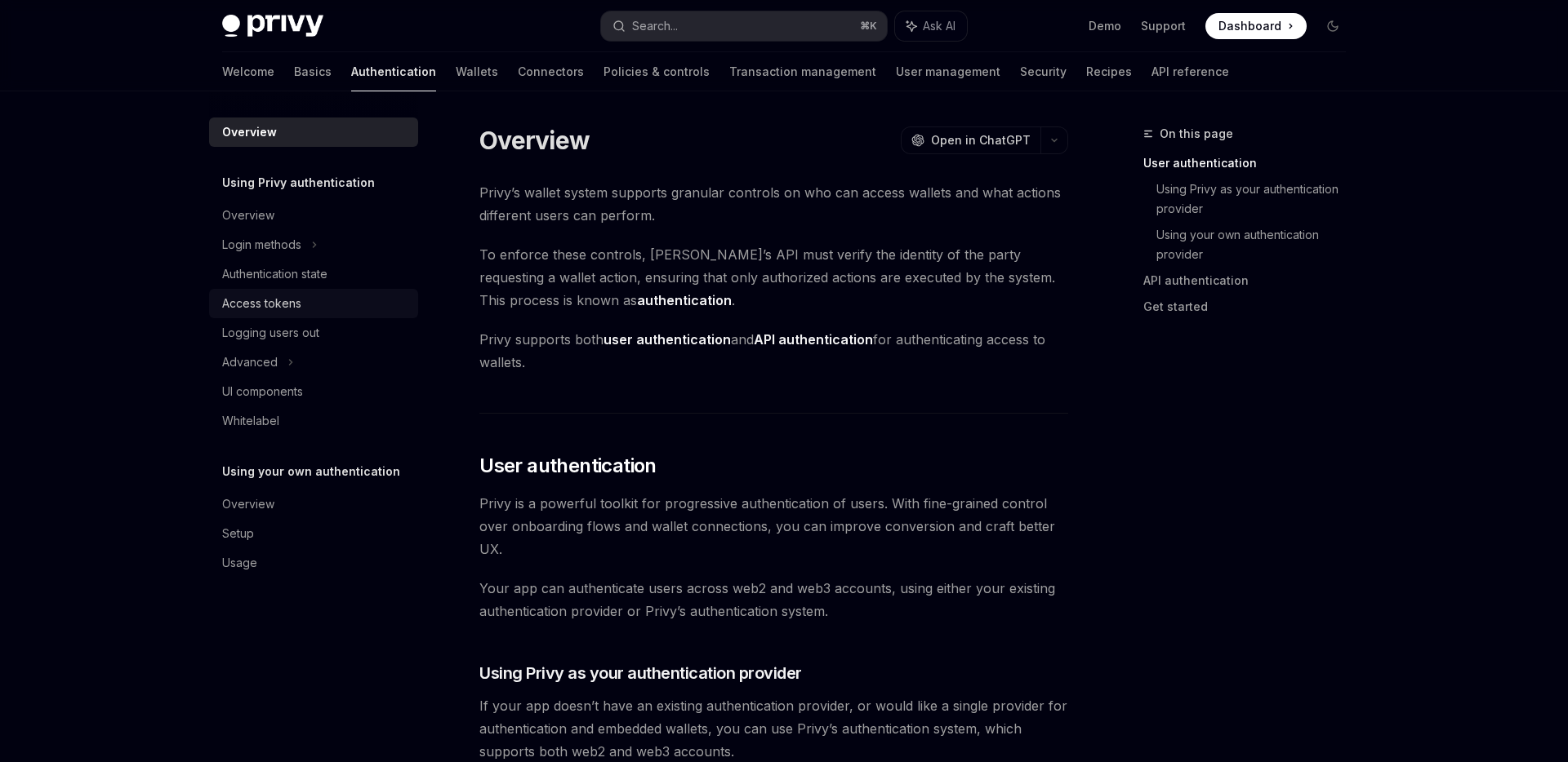
click at [255, 306] on div "Access tokens" at bounding box center [261, 304] width 79 height 20
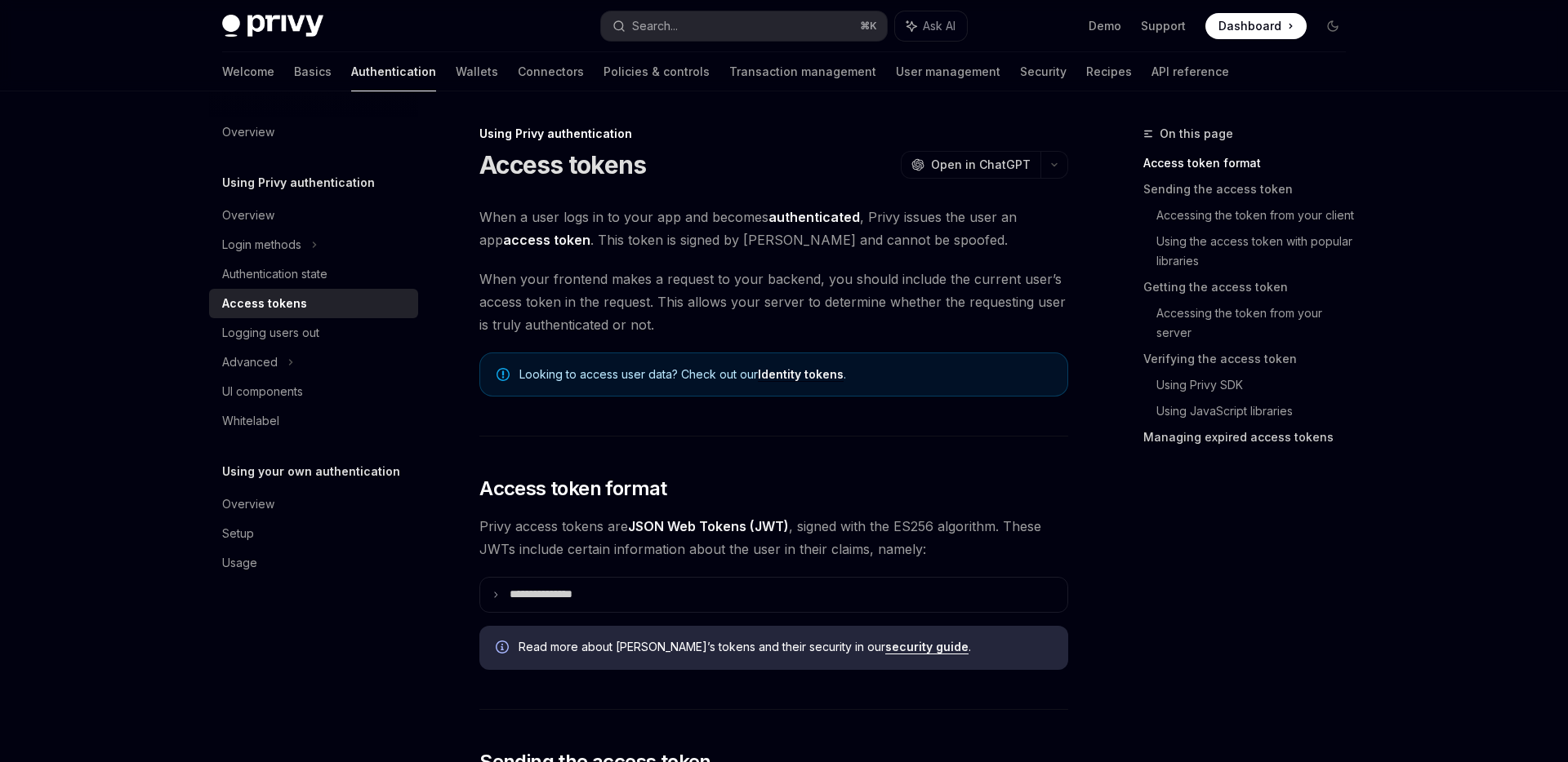
click at [1238, 437] on link "Managing expired access tokens" at bounding box center [1251, 437] width 216 height 26
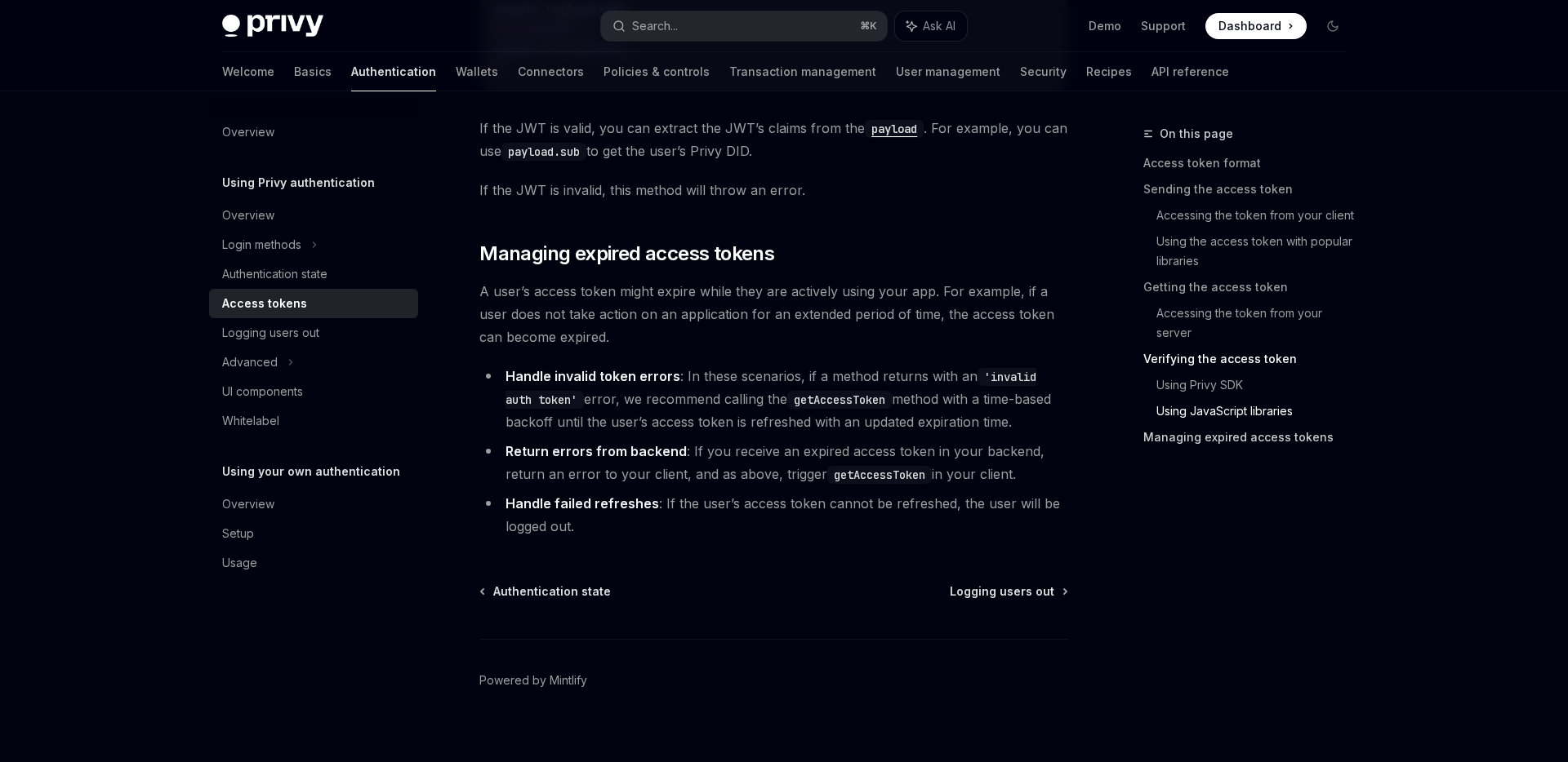
scroll to position [4203, 0]
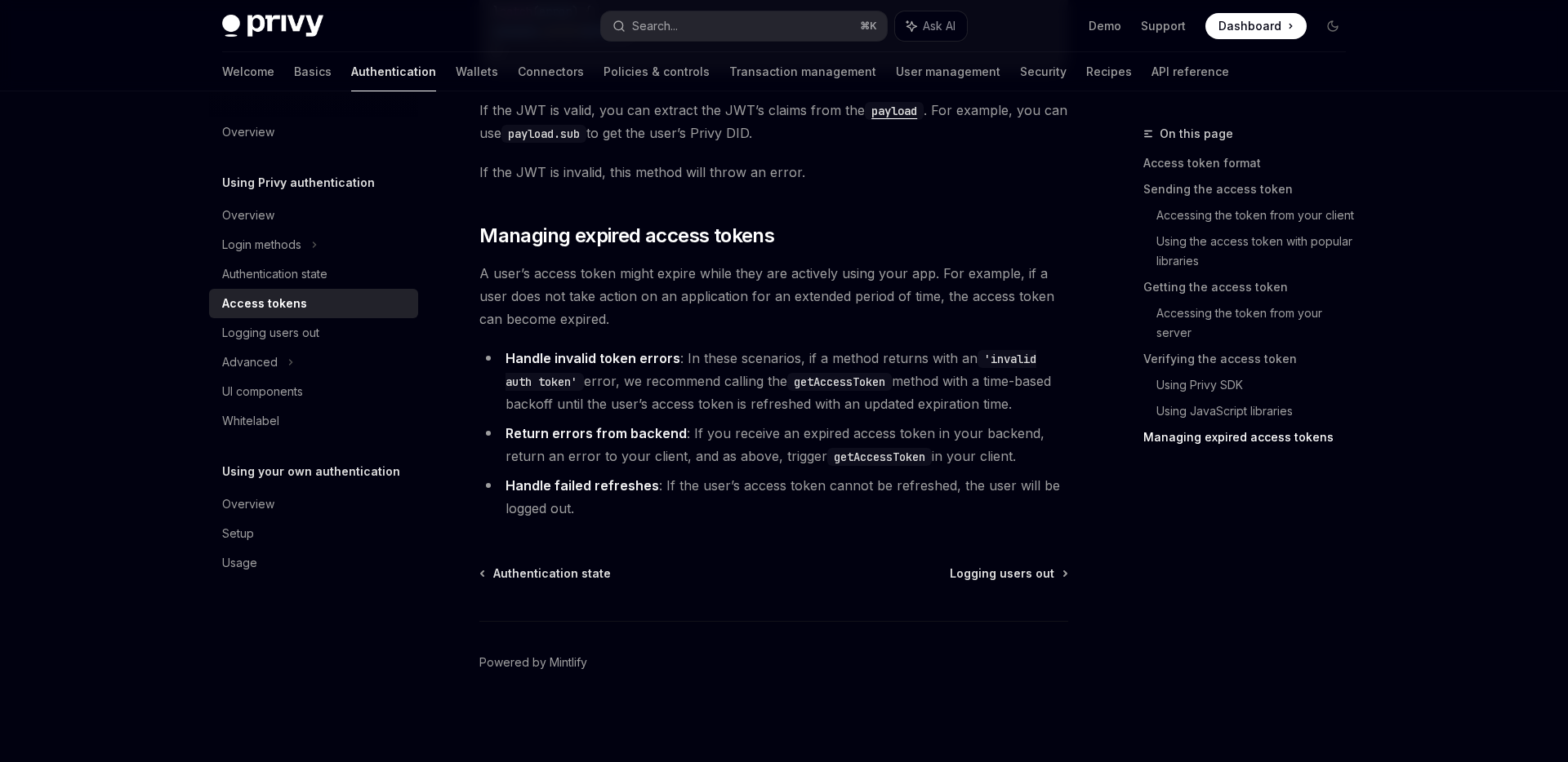
click at [813, 384] on code "getAccessToken" at bounding box center [839, 381] width 105 height 18
copy code "getAccessToken"
click at [1230, 158] on link "Access token format" at bounding box center [1251, 163] width 216 height 26
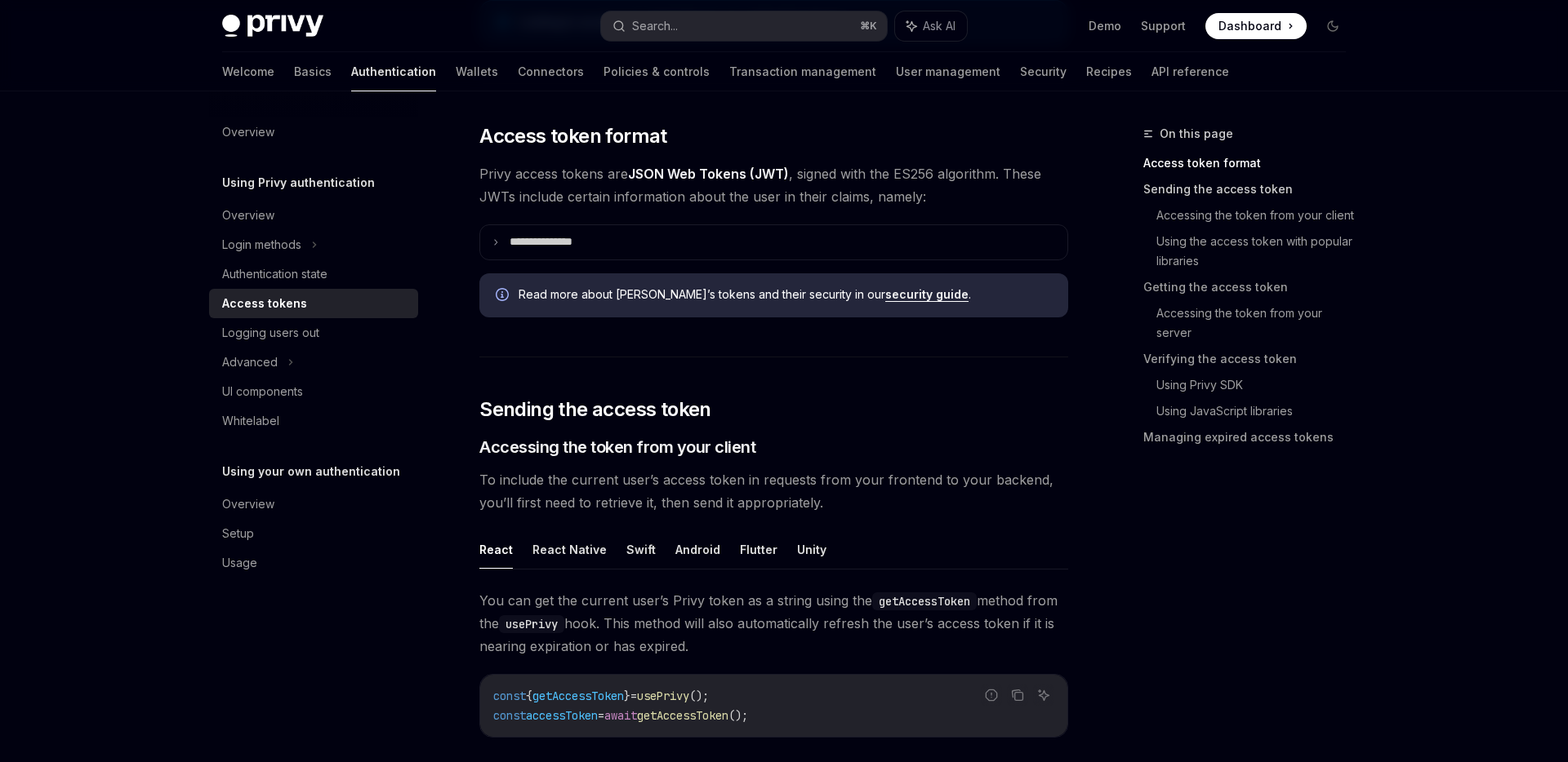
scroll to position [352, 0]
click at [549, 229] on summary "**********" at bounding box center [773, 243] width 587 height 34
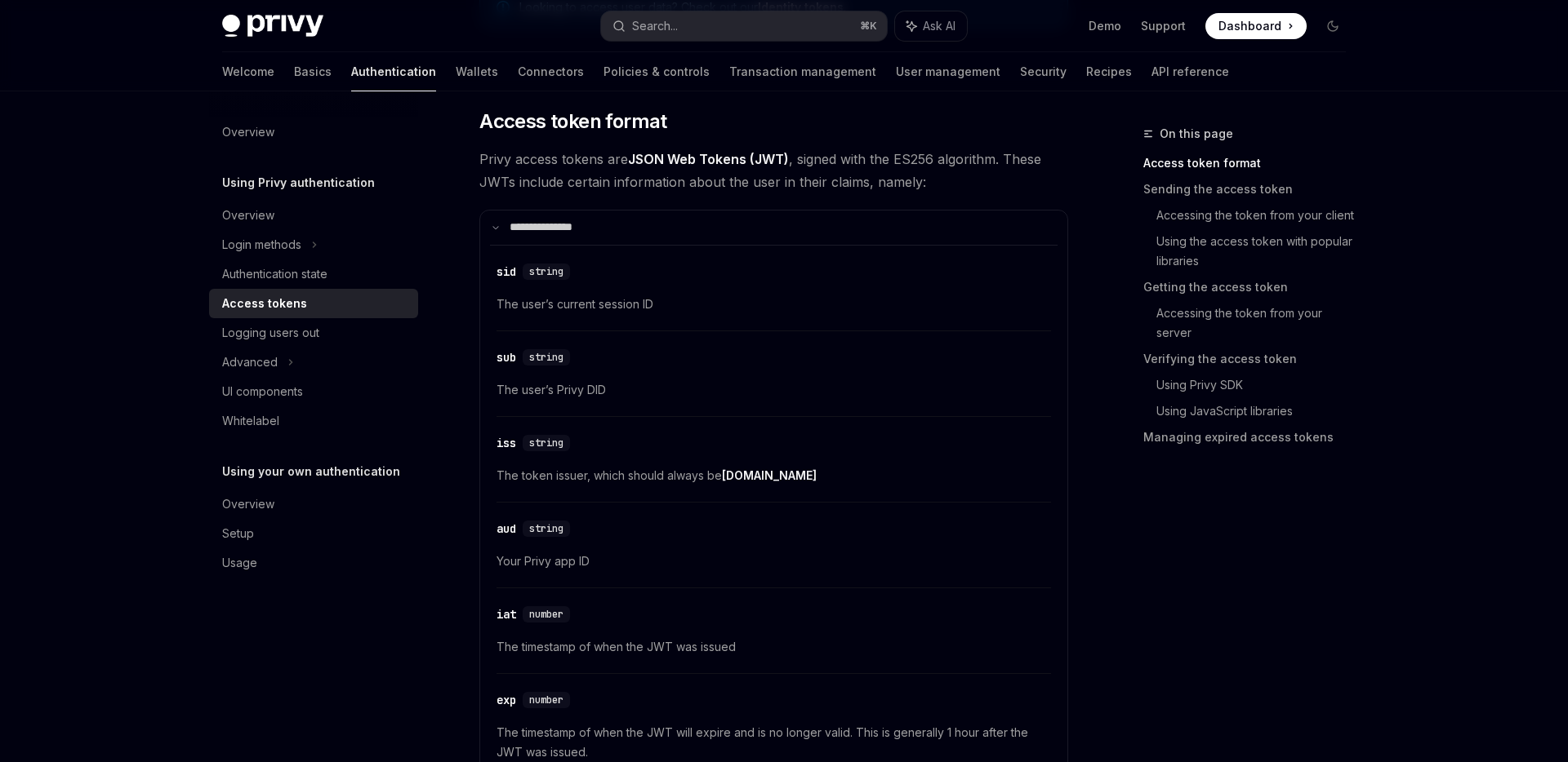
scroll to position [373, 0]
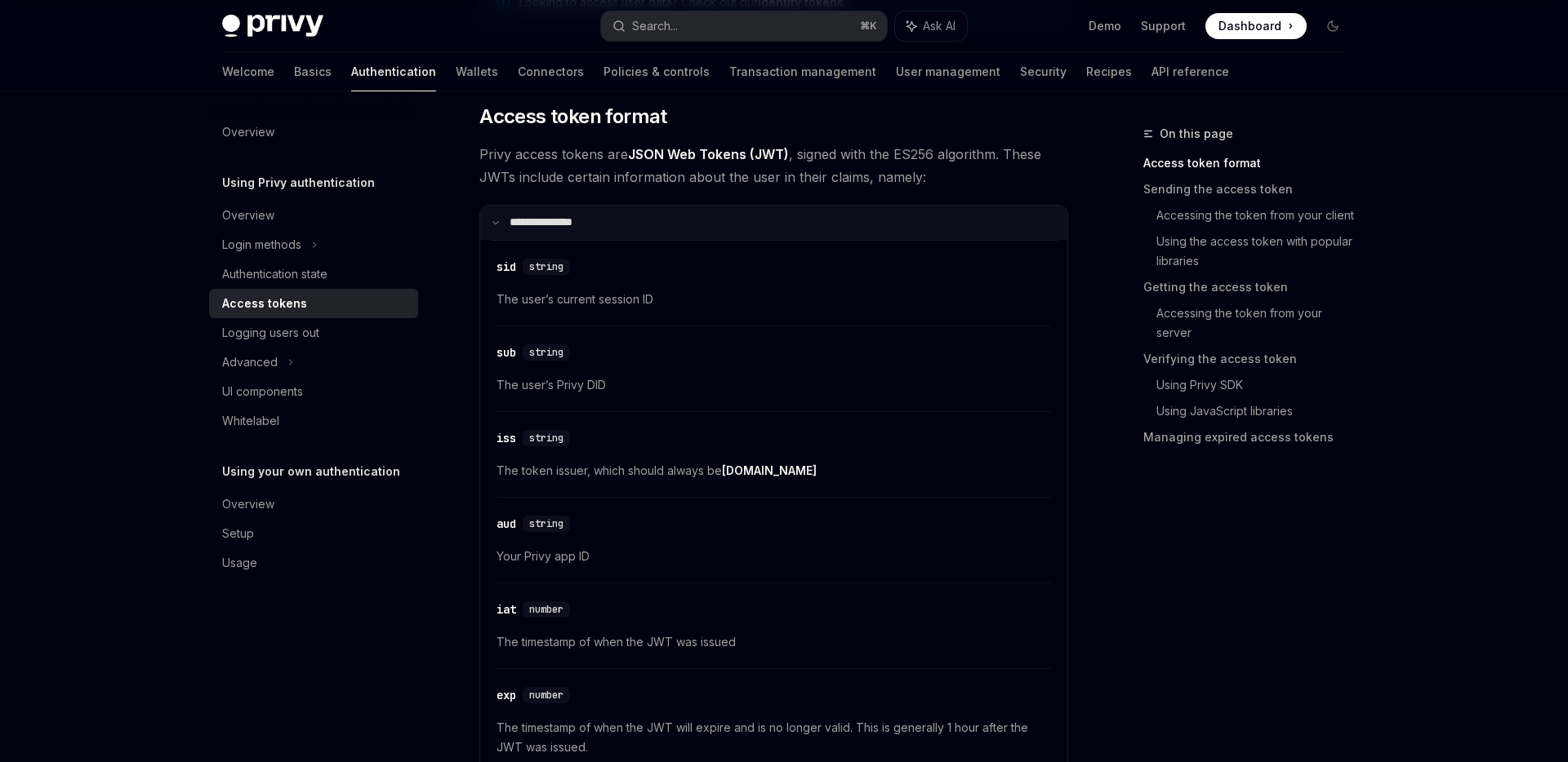
click at [614, 217] on summary "**********" at bounding box center [773, 223] width 587 height 34
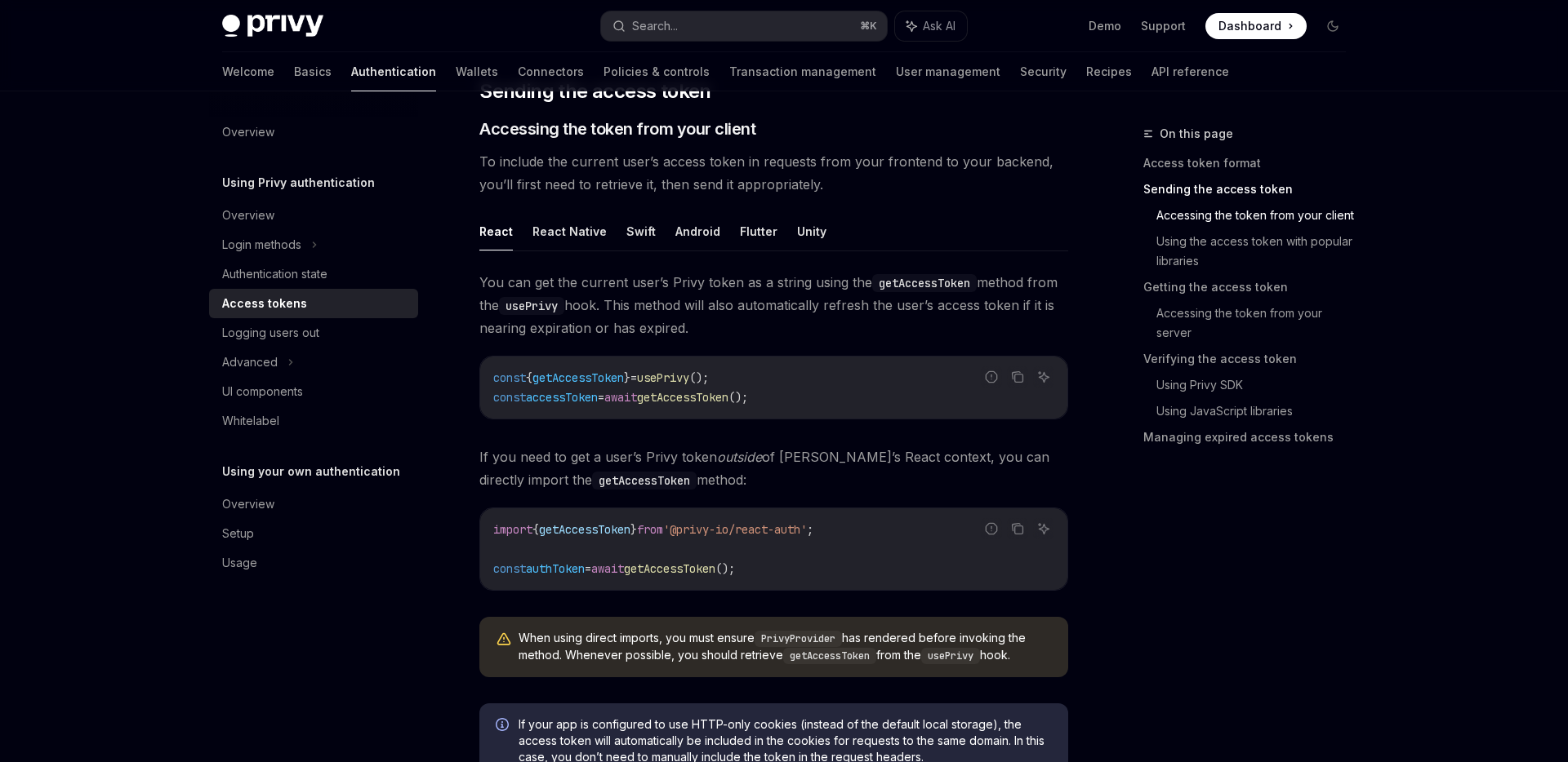
scroll to position [674, 0]
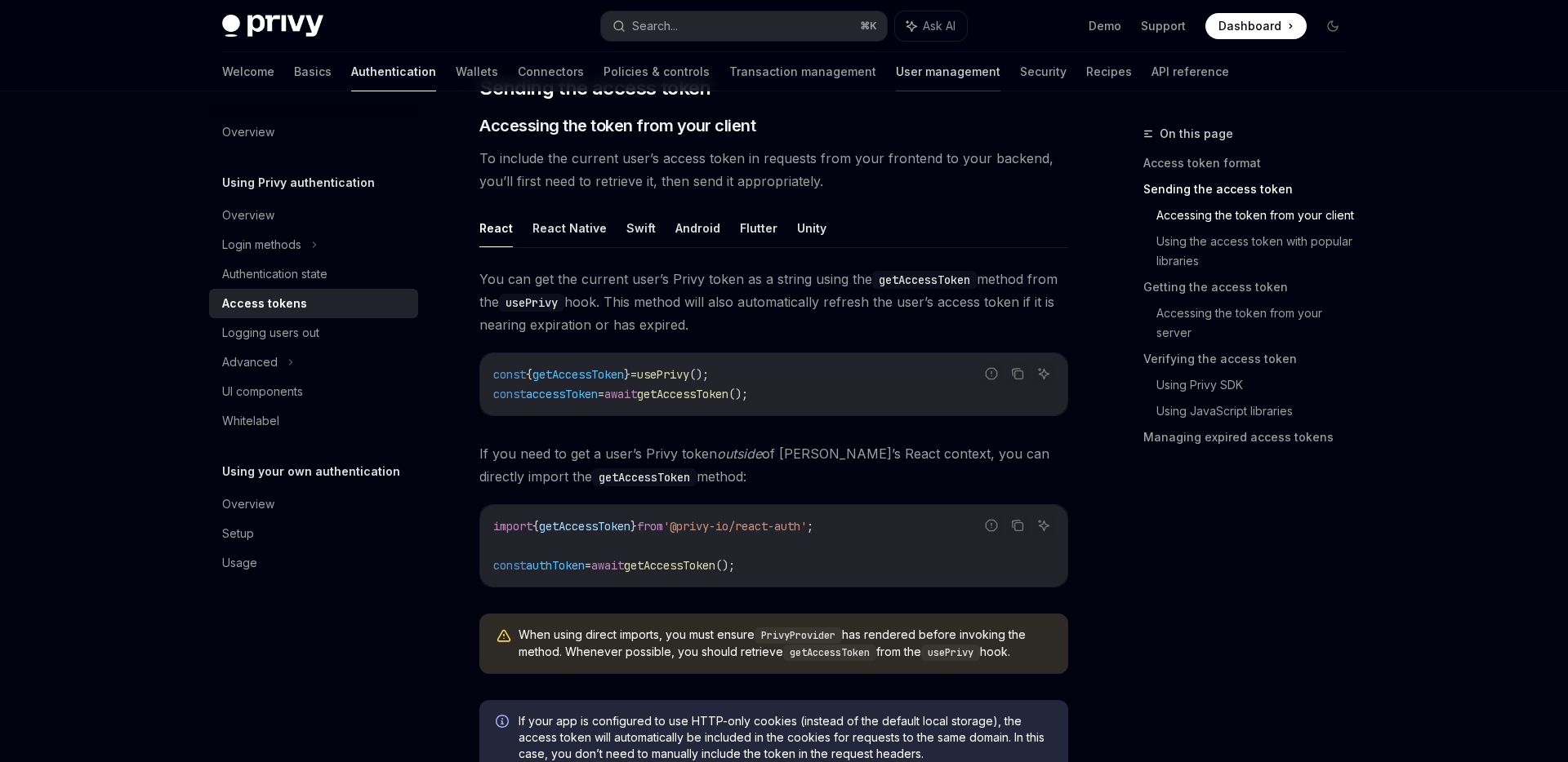
click at [896, 71] on link "User management" at bounding box center [948, 72] width 105 height 39
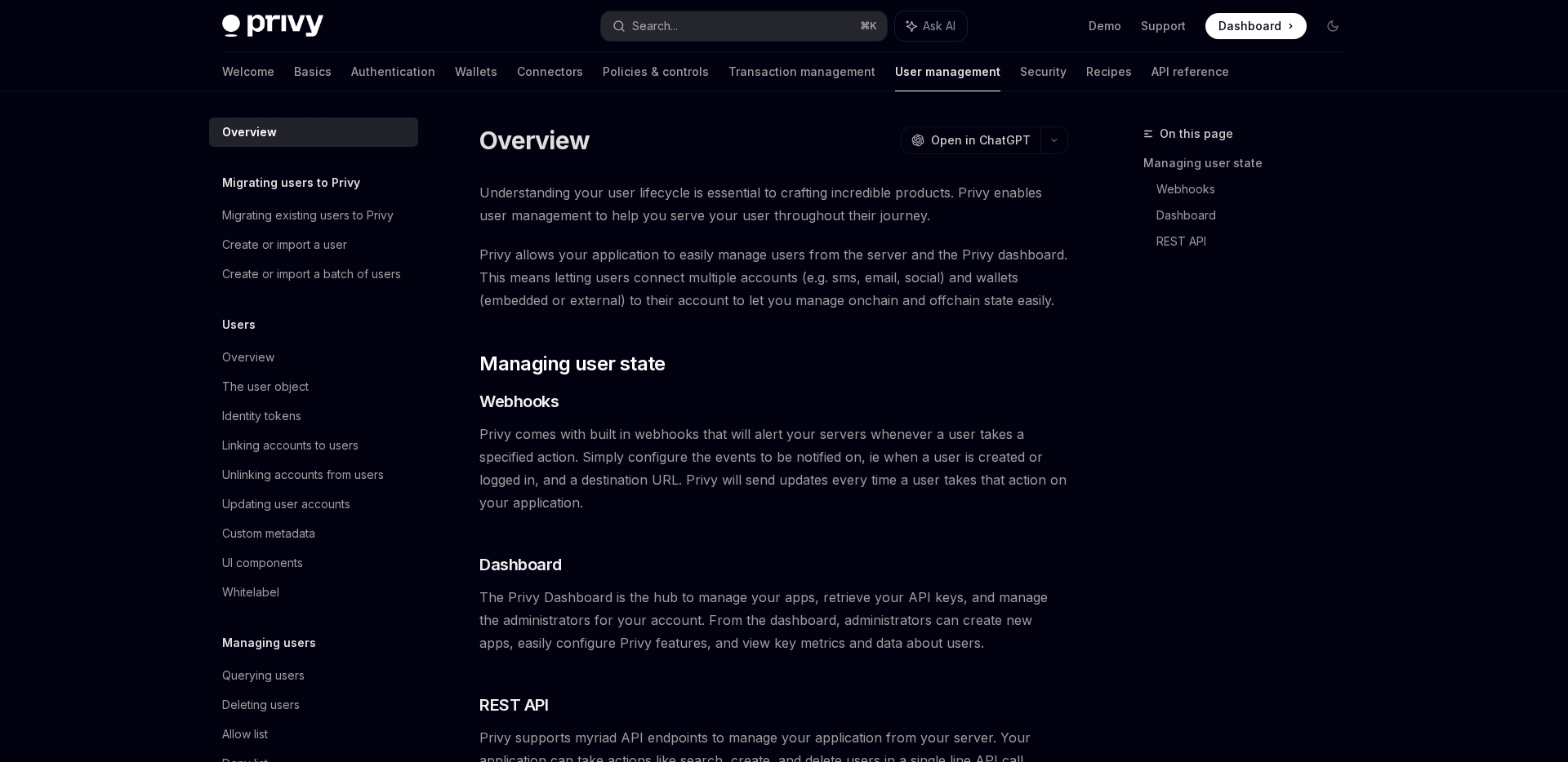
type textarea "*"
click at [1192, 188] on link "Webhooks" at bounding box center [1258, 189] width 202 height 26
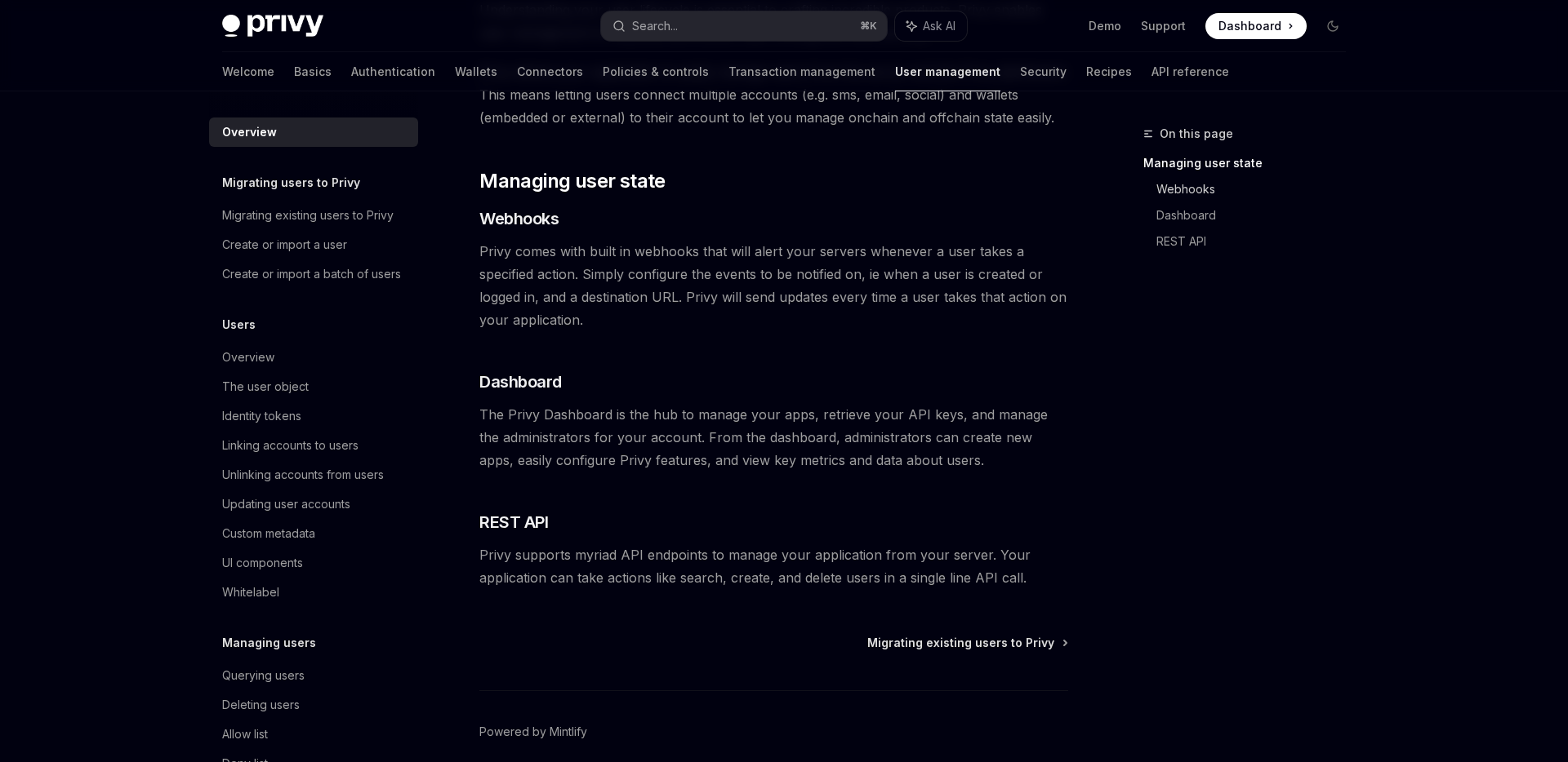
scroll to position [252, 0]
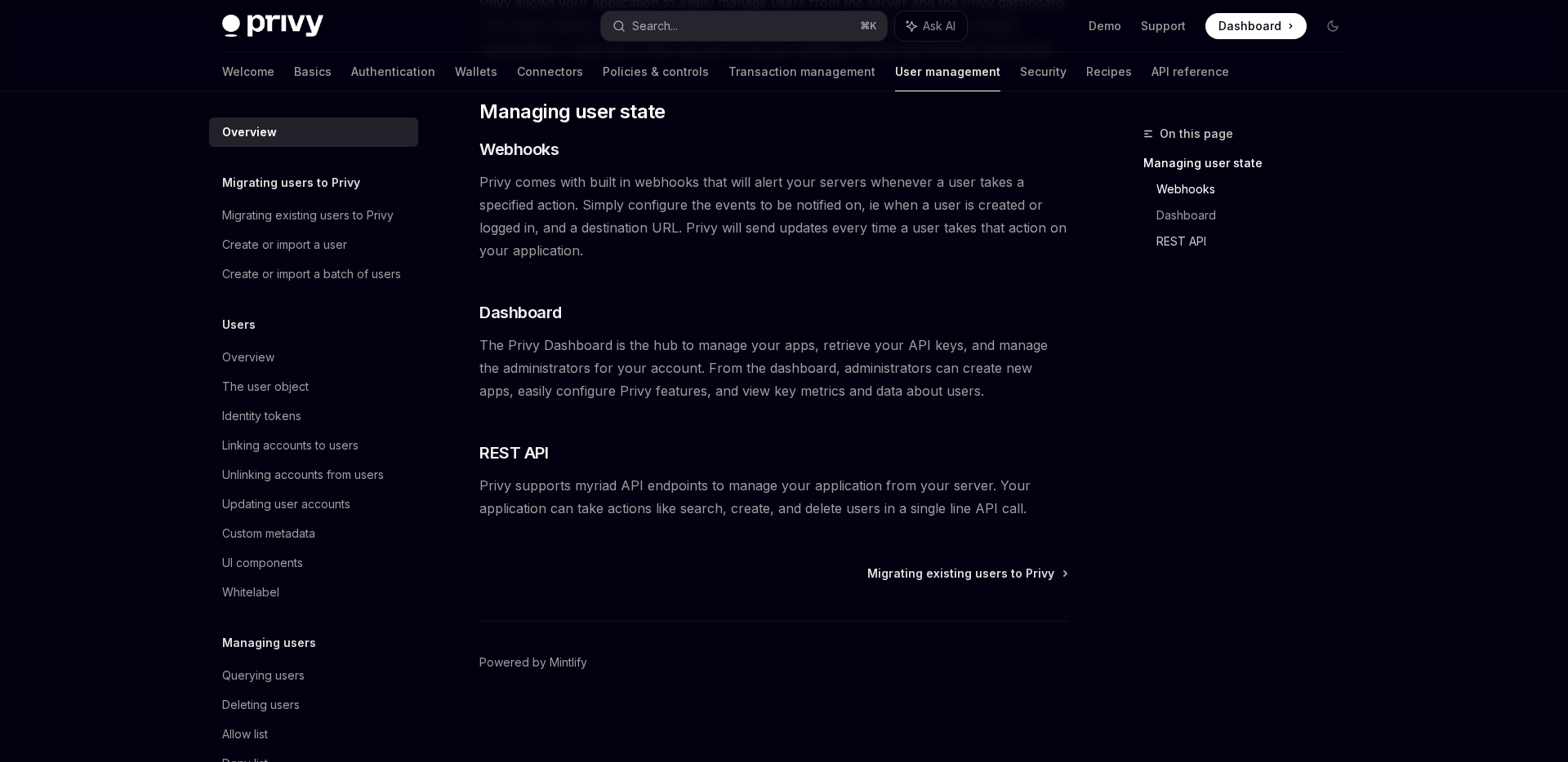
click at [1185, 240] on link "REST API" at bounding box center [1258, 241] width 202 height 26
